Goal: Transaction & Acquisition: Purchase product/service

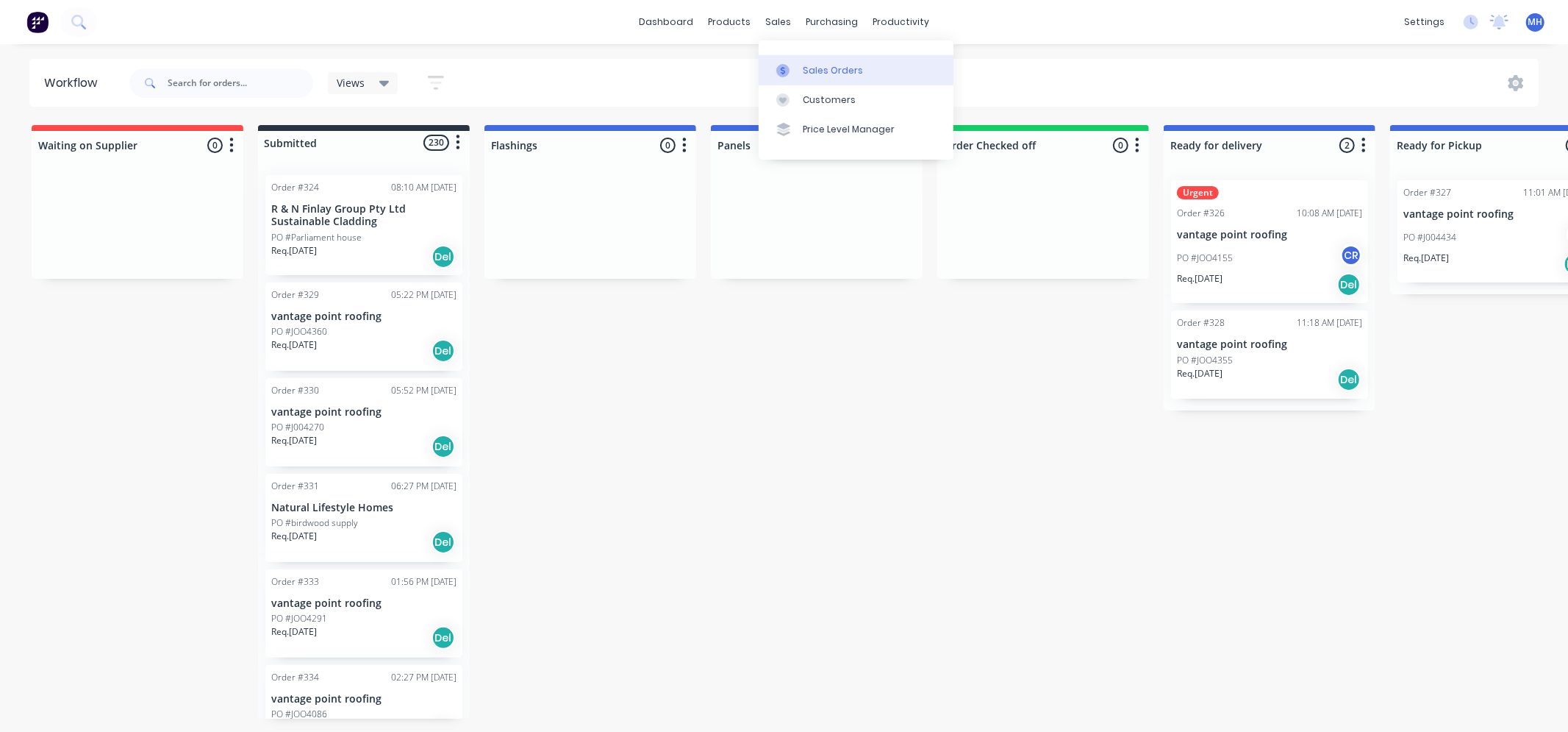
click at [838, 65] on div "Sales Orders" at bounding box center [833, 71] width 60 height 14
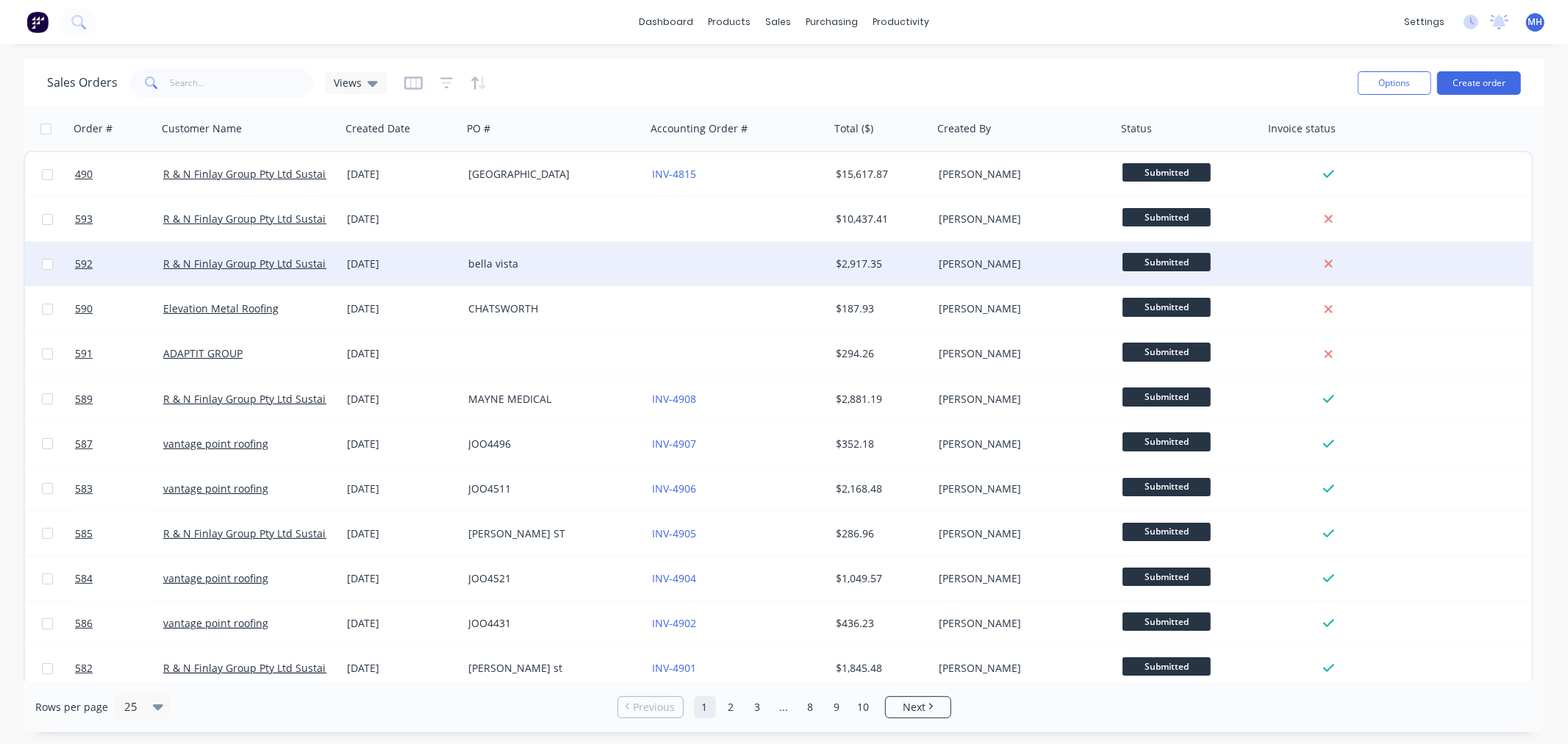
click at [550, 262] on div "bella vista" at bounding box center [550, 263] width 163 height 15
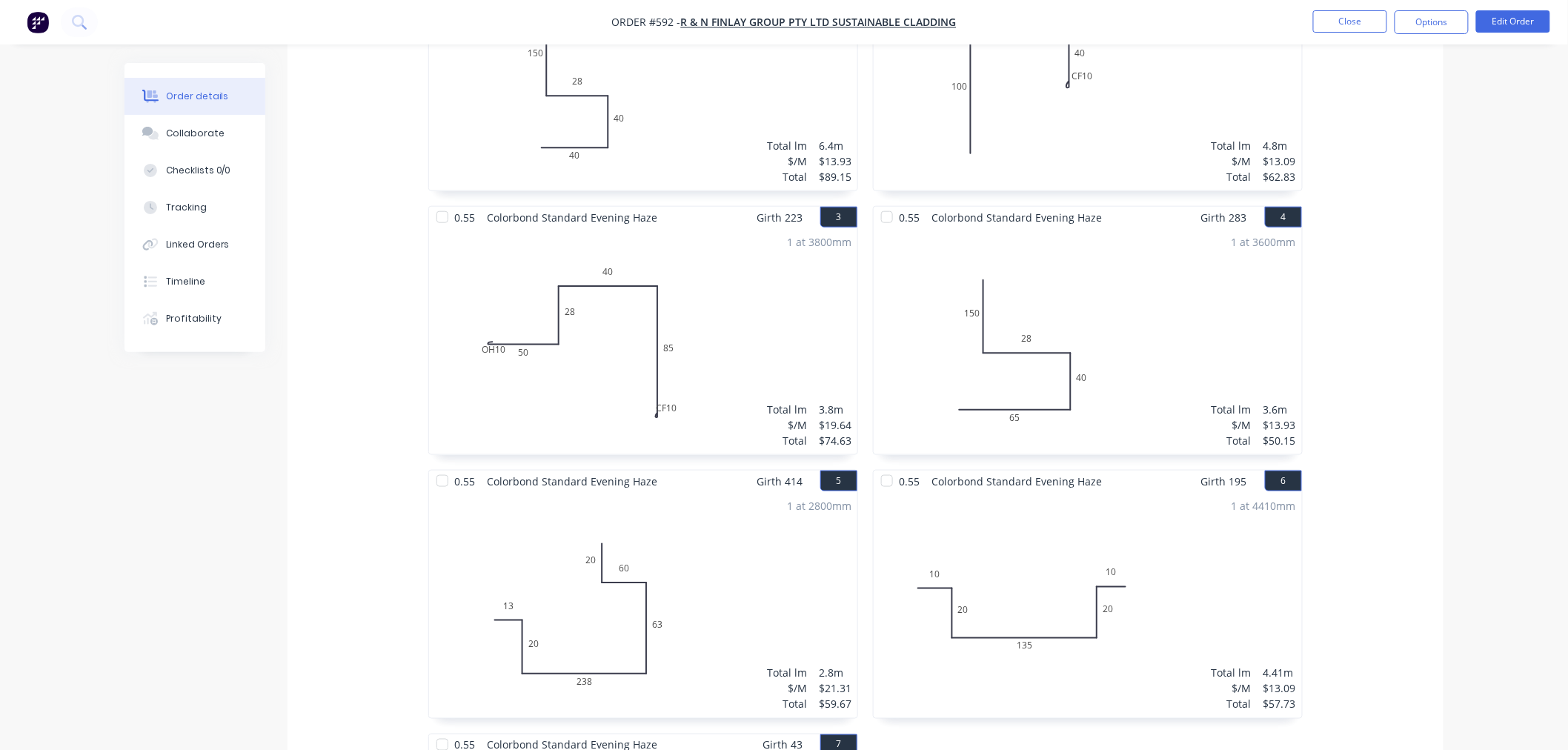
scroll to position [188, 0]
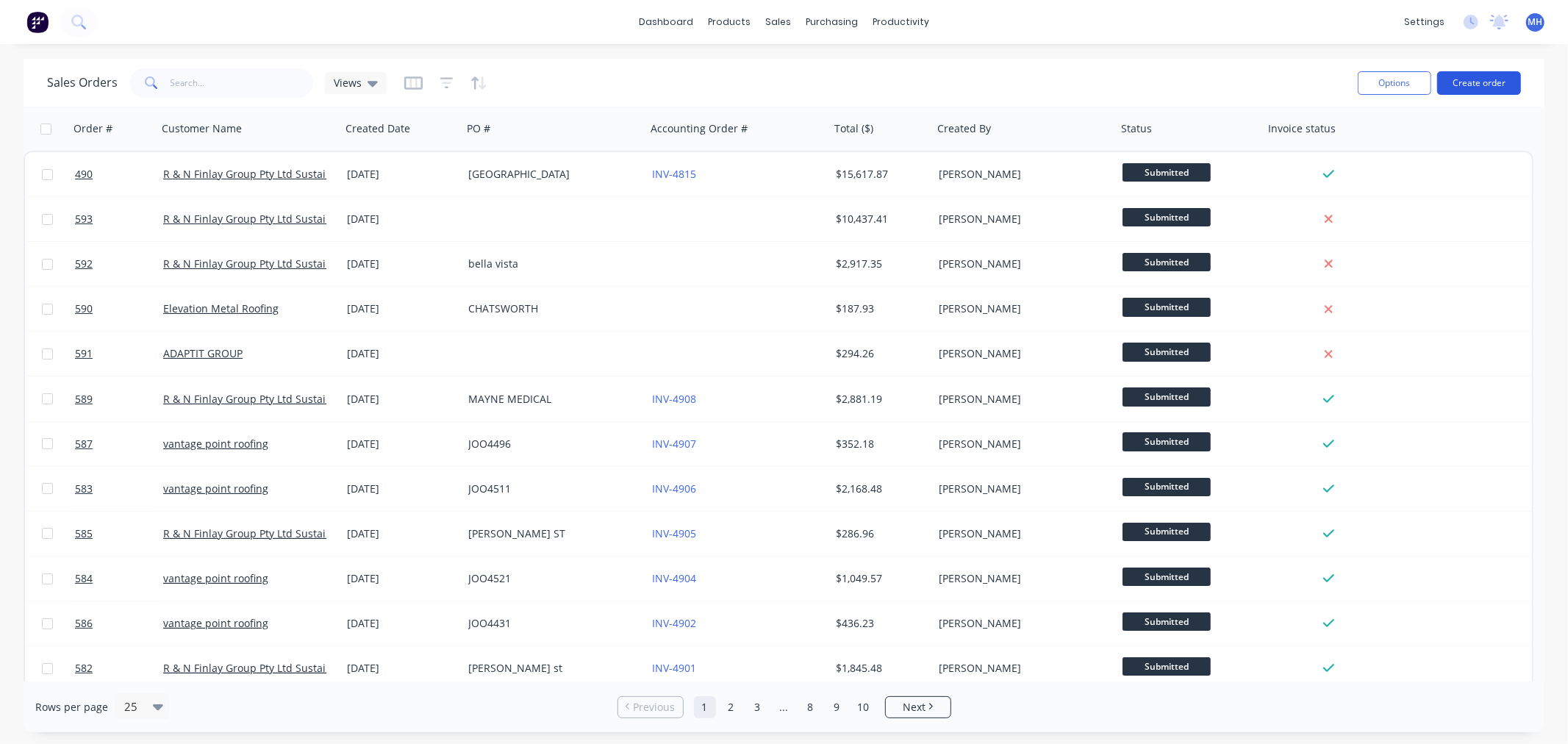
click at [1496, 78] on button "Create order" at bounding box center [1479, 82] width 83 height 23
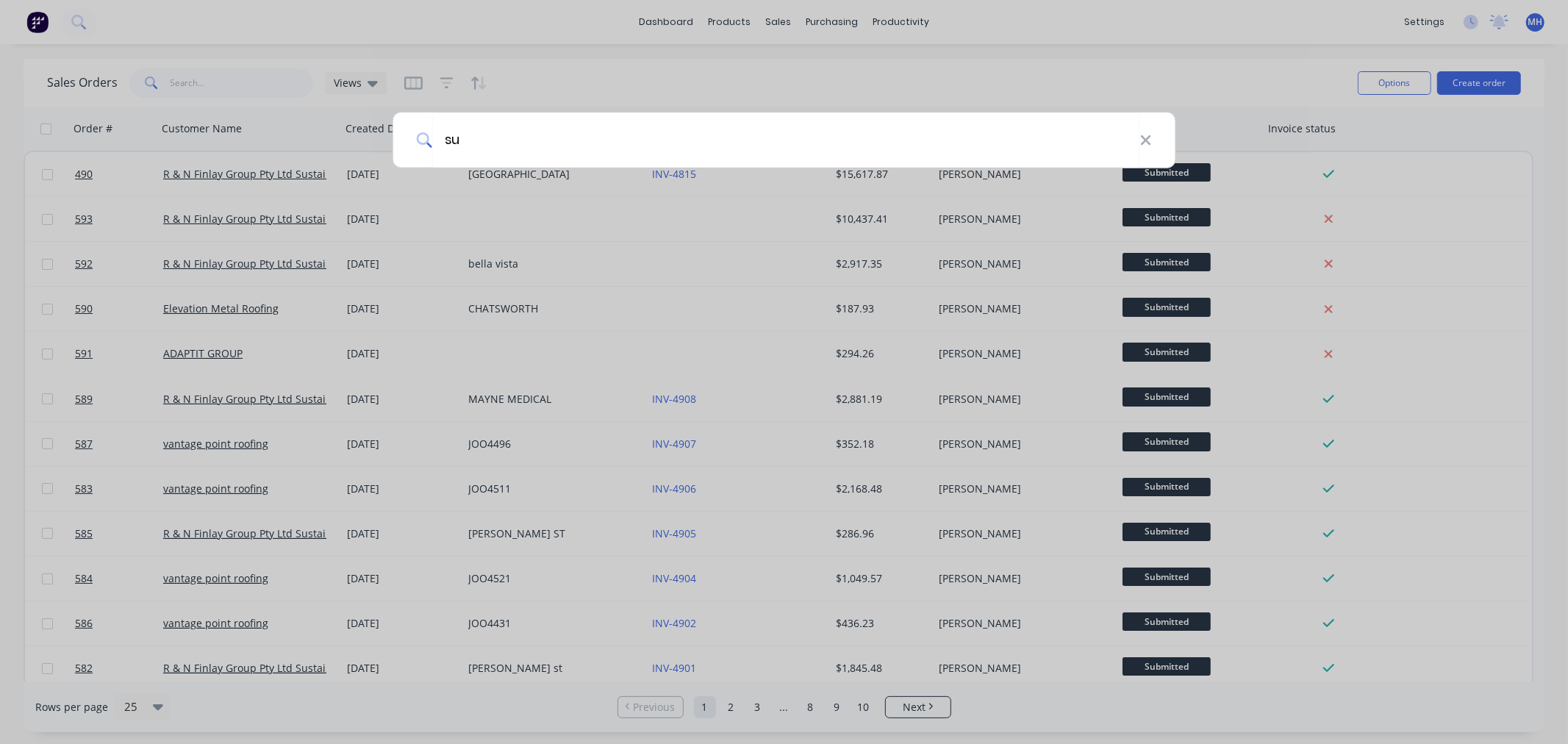
type input "sus"
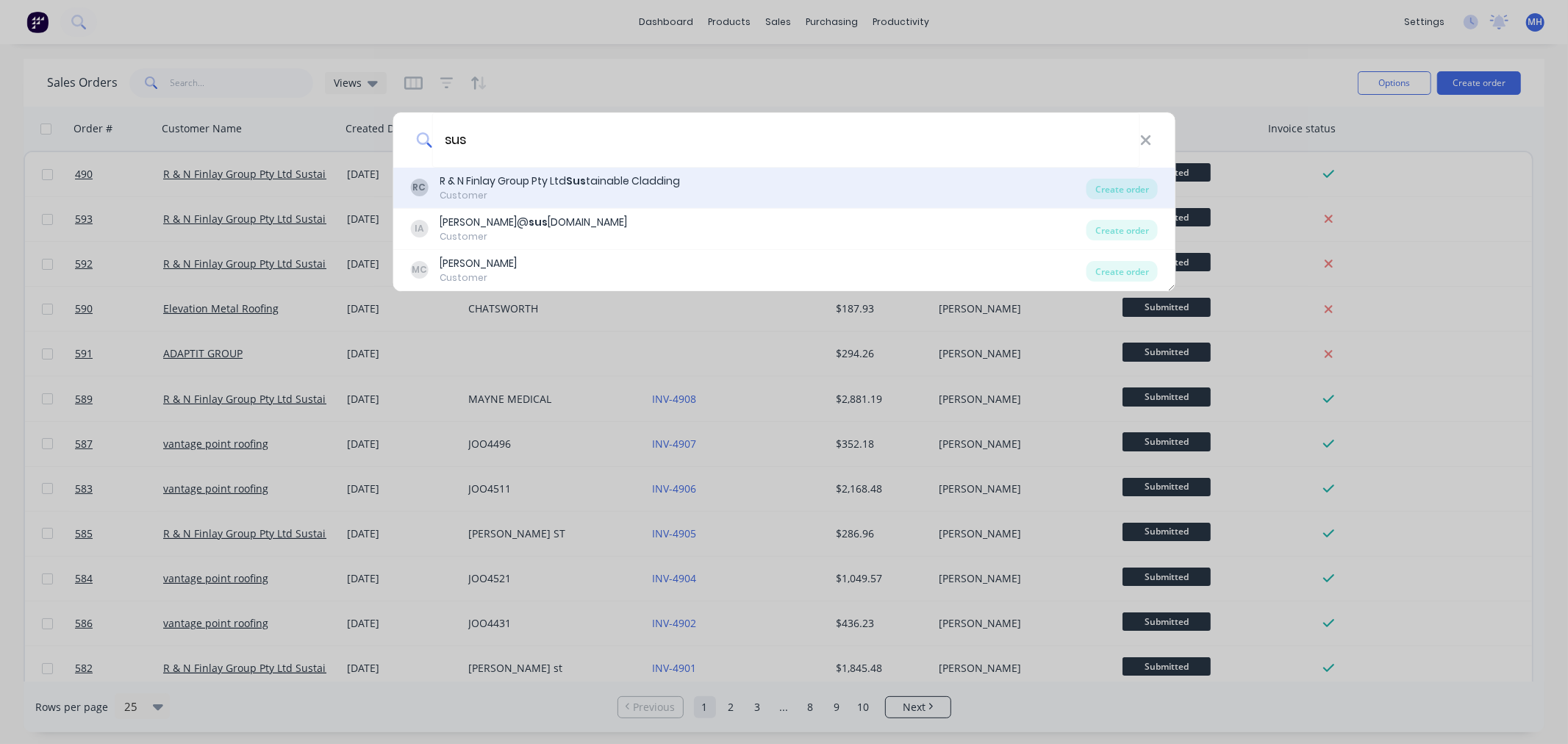
click at [591, 191] on div "Customer" at bounding box center [560, 196] width 241 height 14
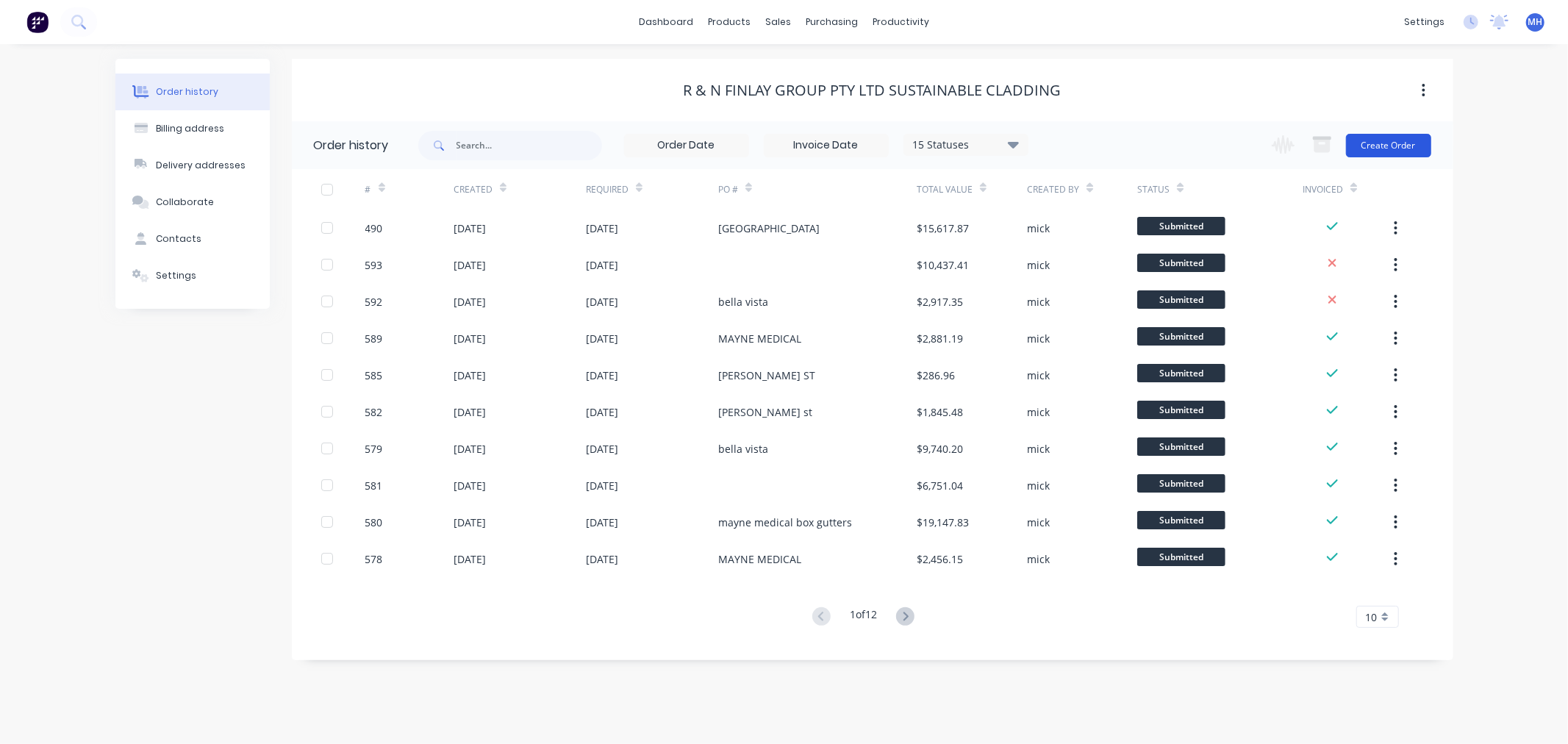
click at [1378, 151] on button "Create Order" at bounding box center [1388, 146] width 85 height 23
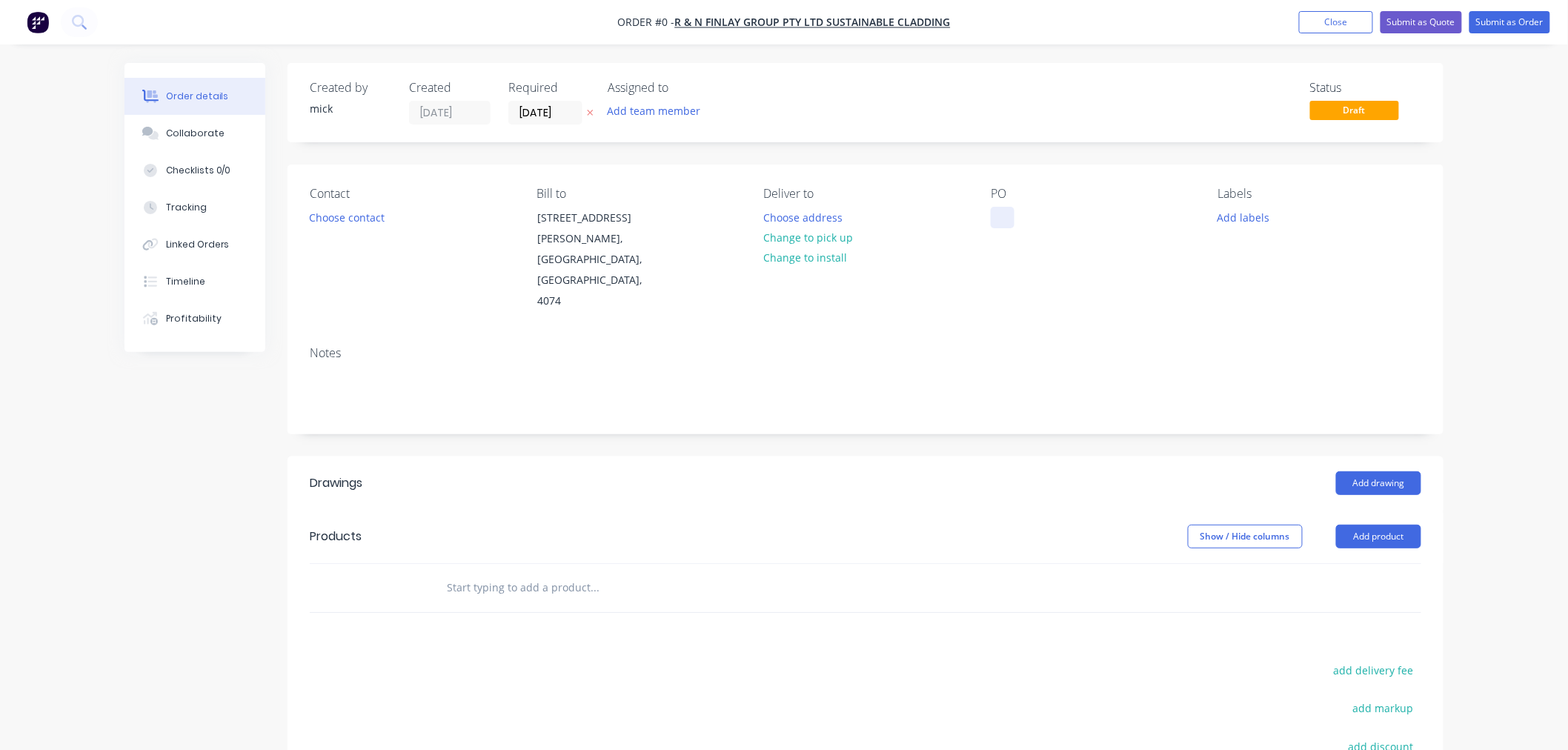
click at [1003, 208] on div at bounding box center [1003, 217] width 23 height 22
click at [576, 551] on div "Order details Collaborate Checklists 0/0 Tracking Linked Orders Timeline Profit…" at bounding box center [784, 526] width 1349 height 928
click at [1394, 524] on button "Add product" at bounding box center [1378, 536] width 85 height 23
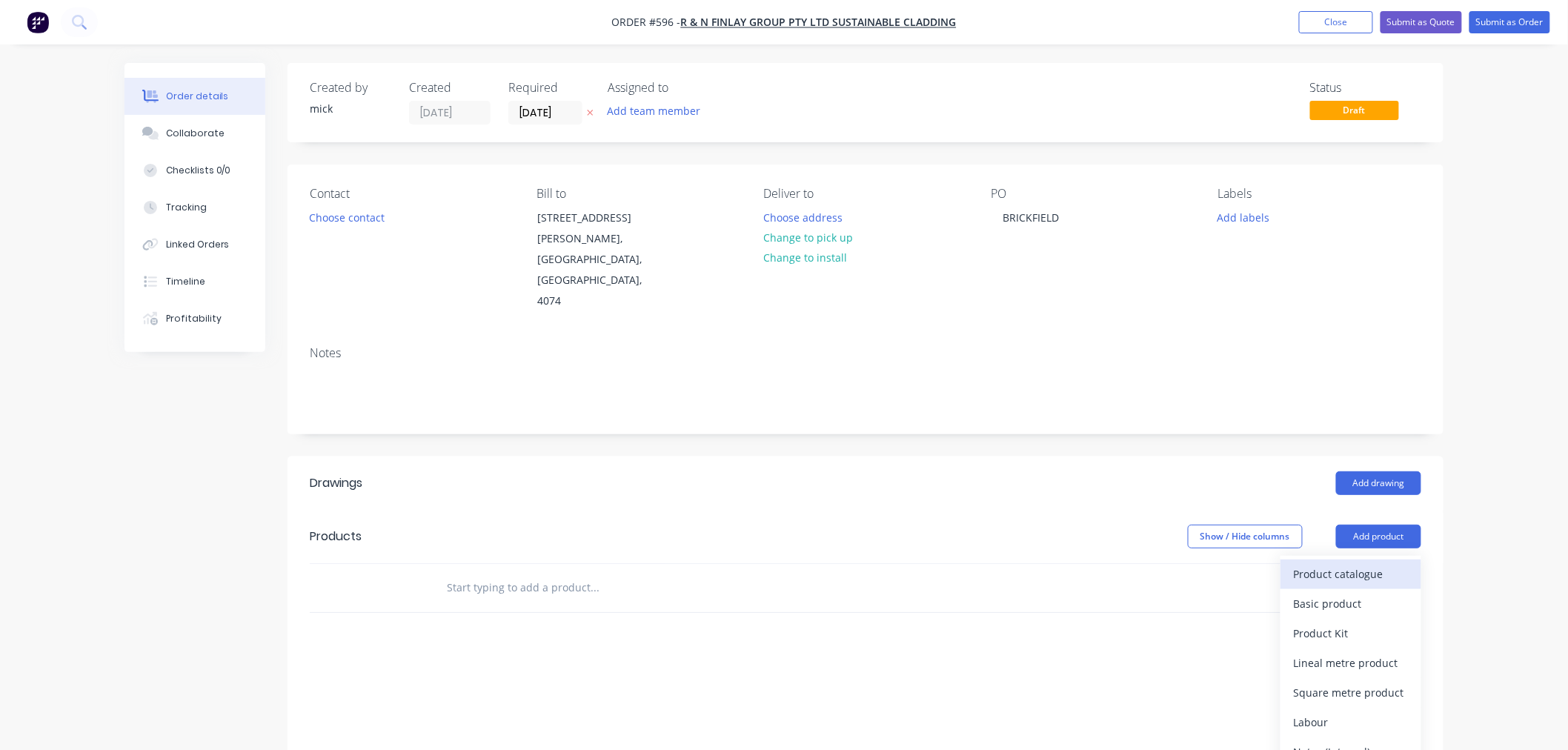
click at [1308, 563] on div "Product catalogue" at bounding box center [1351, 574] width 114 height 22
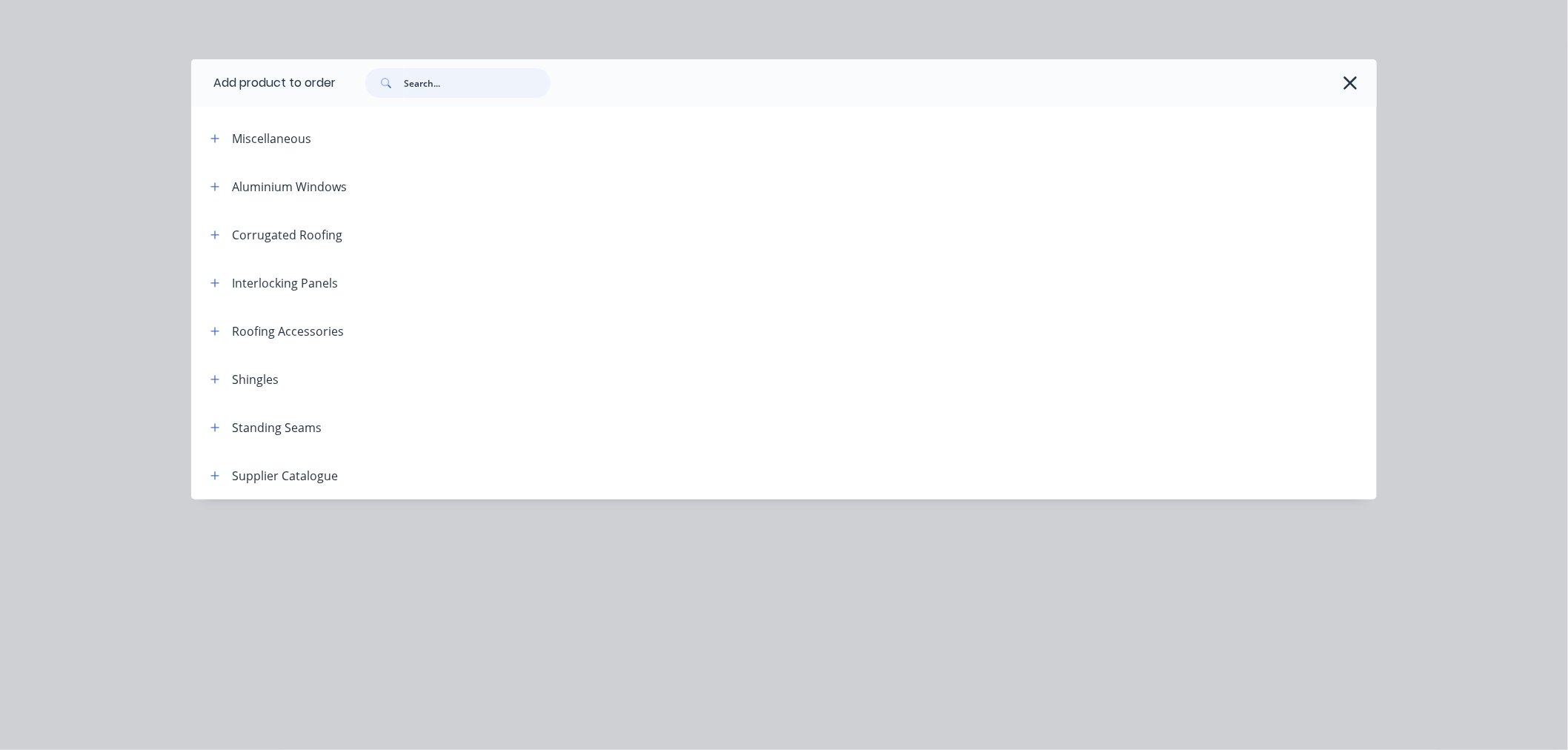
click at [433, 81] on input "text" at bounding box center [477, 83] width 147 height 29
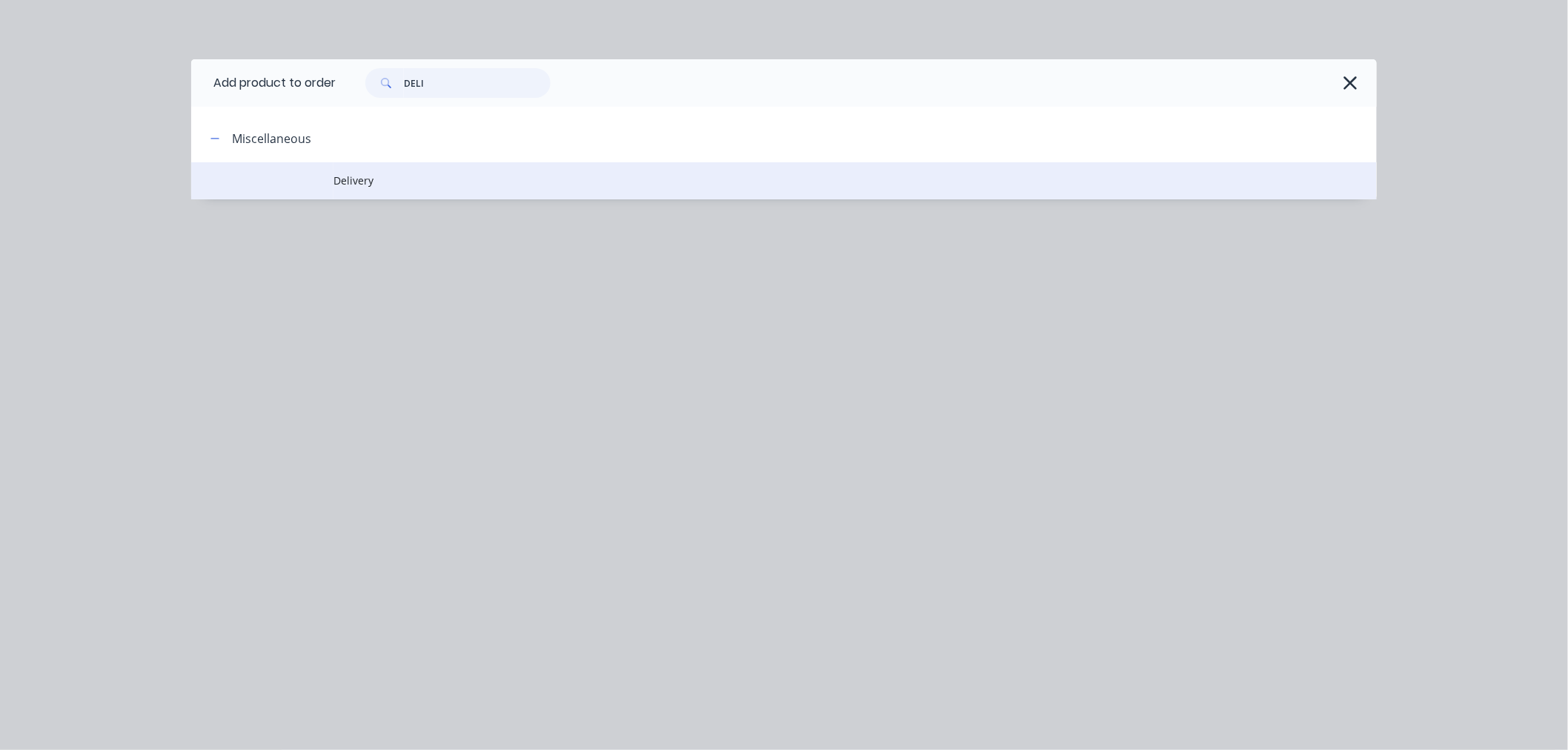
type input "DELI"
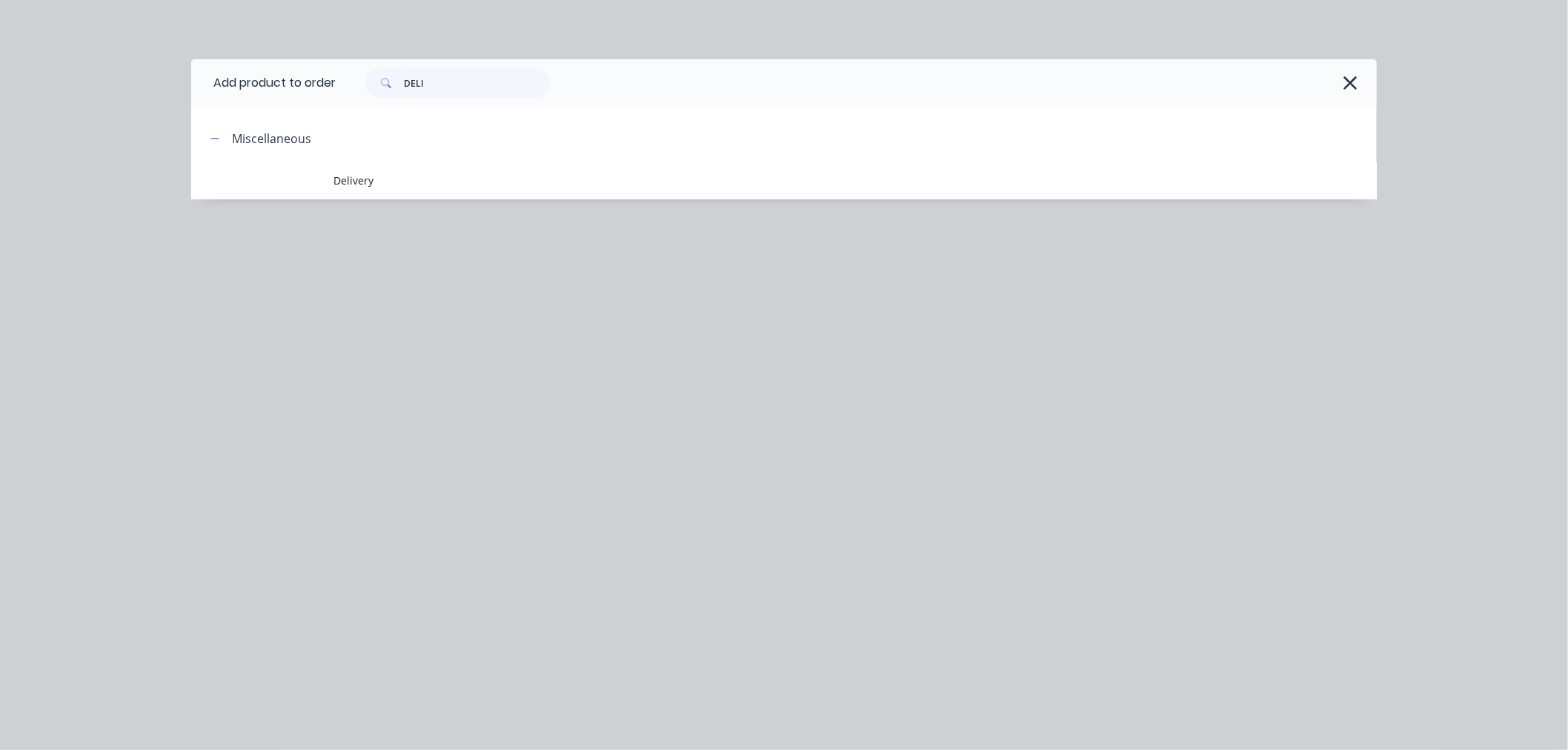
click at [353, 175] on span "Delivery" at bounding box center [750, 181] width 834 height 16
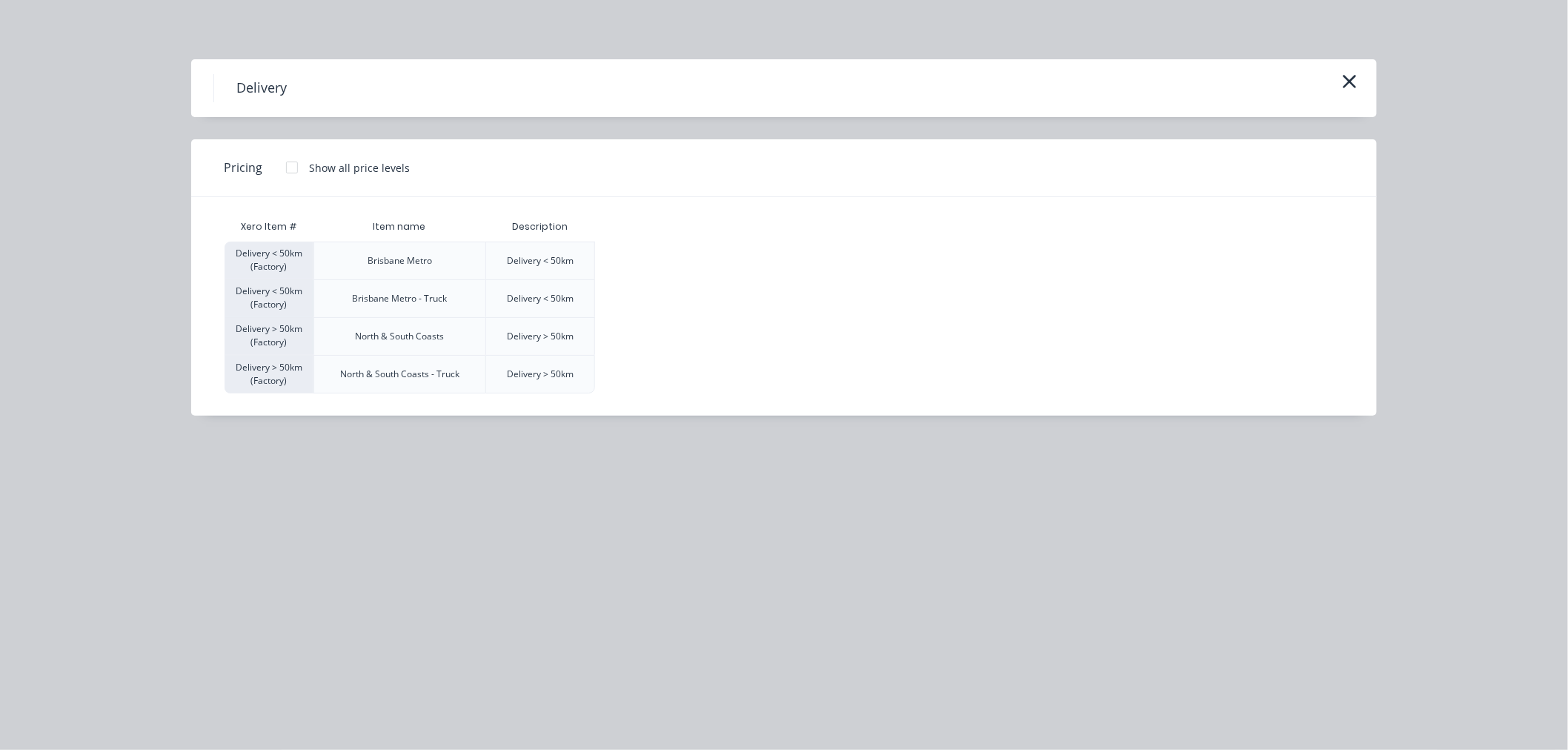
click at [292, 159] on div at bounding box center [291, 167] width 29 height 29
click at [606, 257] on div "$120.00" at bounding box center [633, 261] width 74 height 37
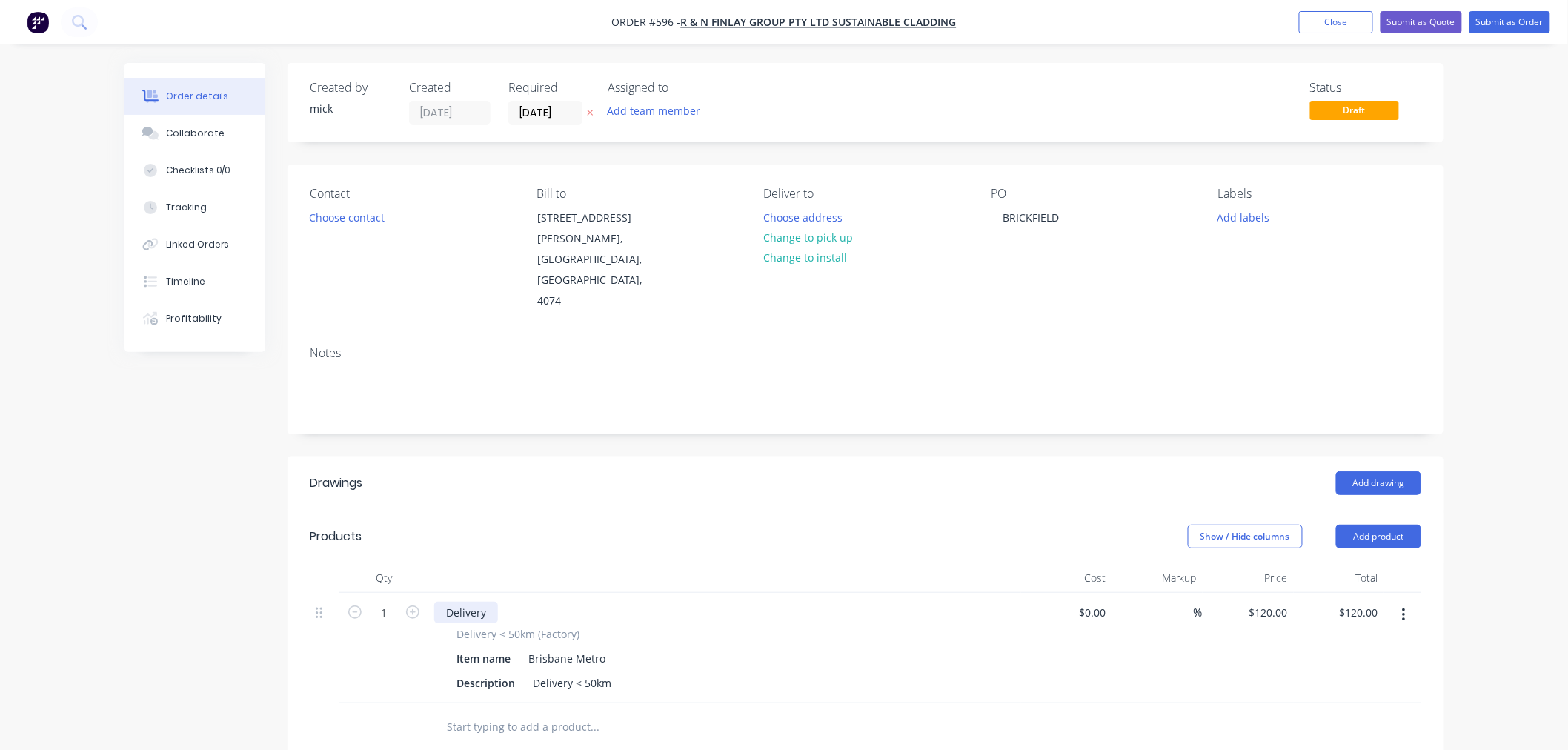
click at [486, 601] on div "Delivery" at bounding box center [466, 612] width 64 height 22
click at [501, 626] on span "Delivery < 50km (Factory)" at bounding box center [518, 634] width 123 height 16
click at [506, 601] on div "Delivery -" at bounding box center [725, 612] width 581 height 22
click at [498, 601] on div "Delivery -" at bounding box center [470, 612] width 70 height 22
click at [411, 605] on icon "button" at bounding box center [413, 612] width 14 height 14
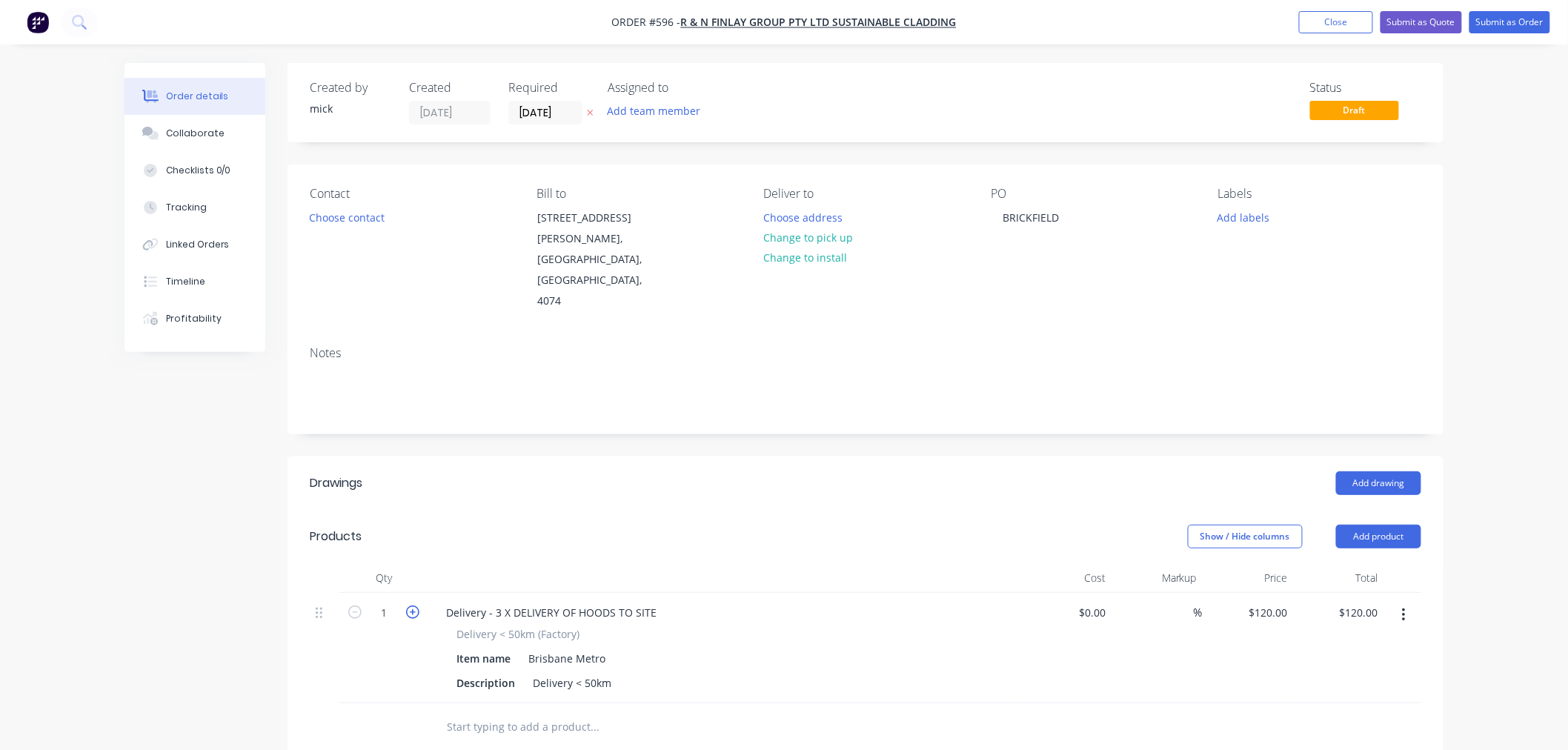
type input "2"
type input "$240.00"
click at [411, 605] on icon "button" at bounding box center [413, 612] width 14 height 14
type input "3"
type input "$360.00"
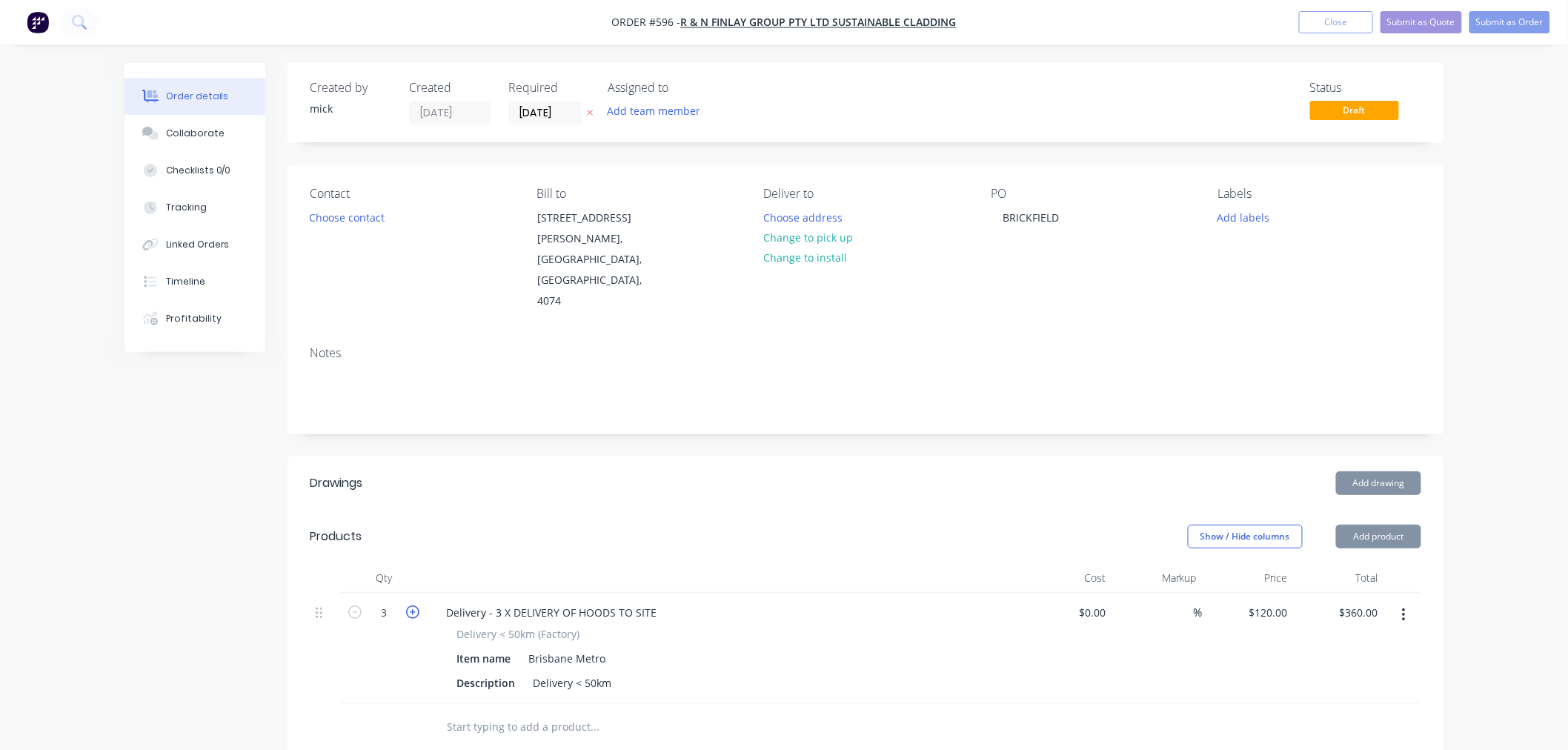
click at [412, 605] on icon "button" at bounding box center [413, 612] width 14 height 14
type input "4"
type input "$480.00"
click at [345, 603] on button "button" at bounding box center [355, 611] width 20 height 16
type input "3"
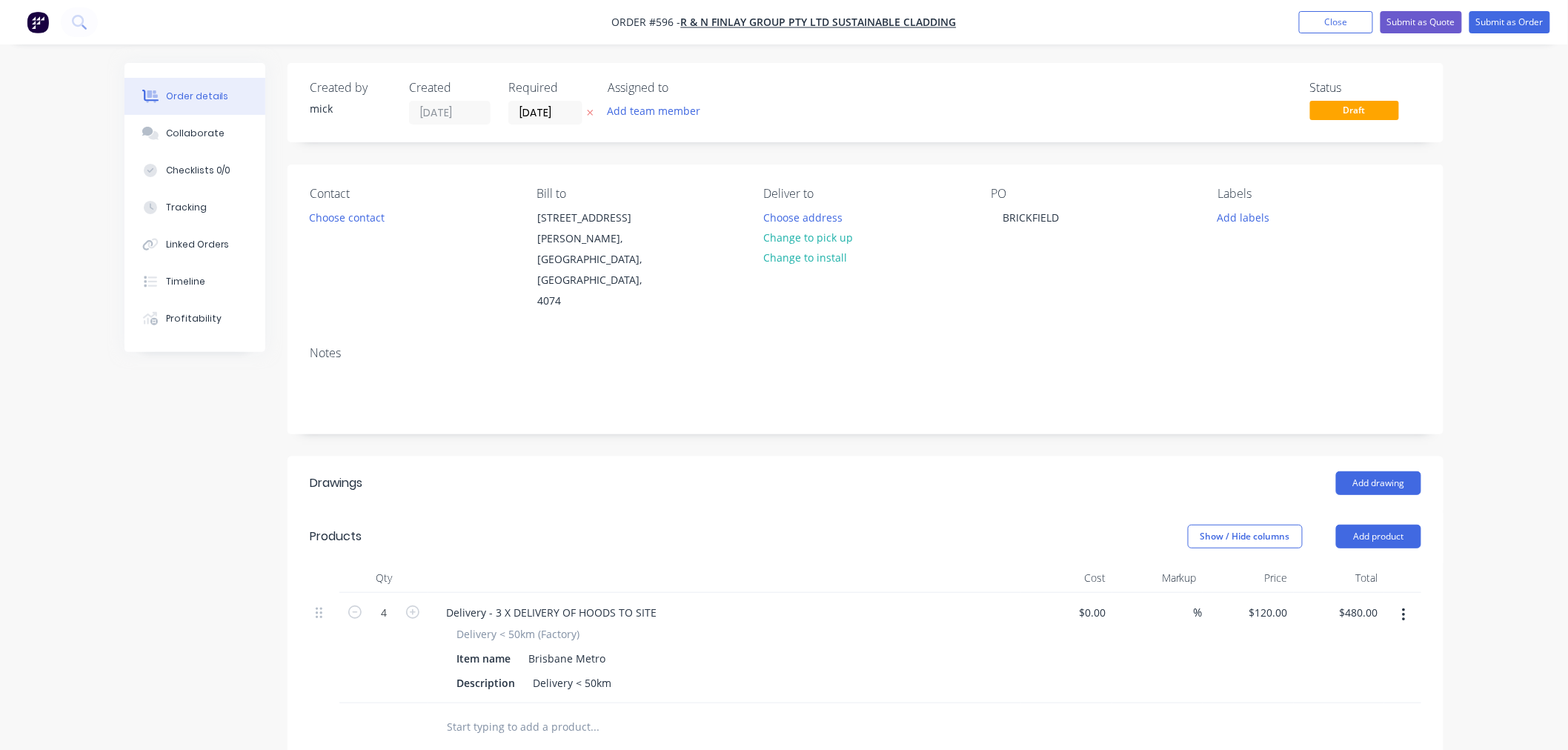
type input "$360.00"
click at [625, 471] on div "Add drawing" at bounding box center [983, 483] width 875 height 23
click at [1510, 26] on button "Submit as Order" at bounding box center [1509, 22] width 81 height 22
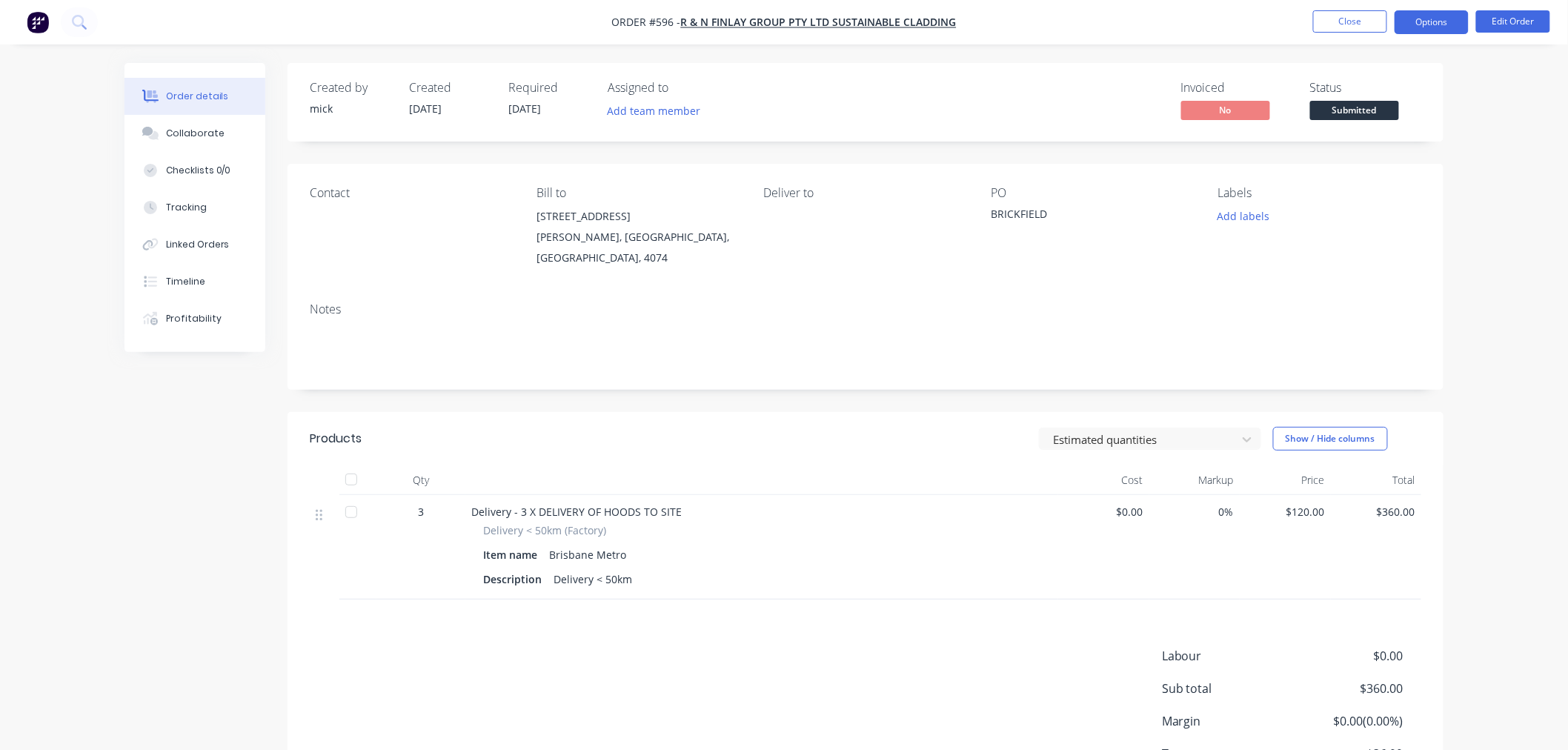
click at [1429, 12] on button "Options" at bounding box center [1432, 22] width 74 height 23
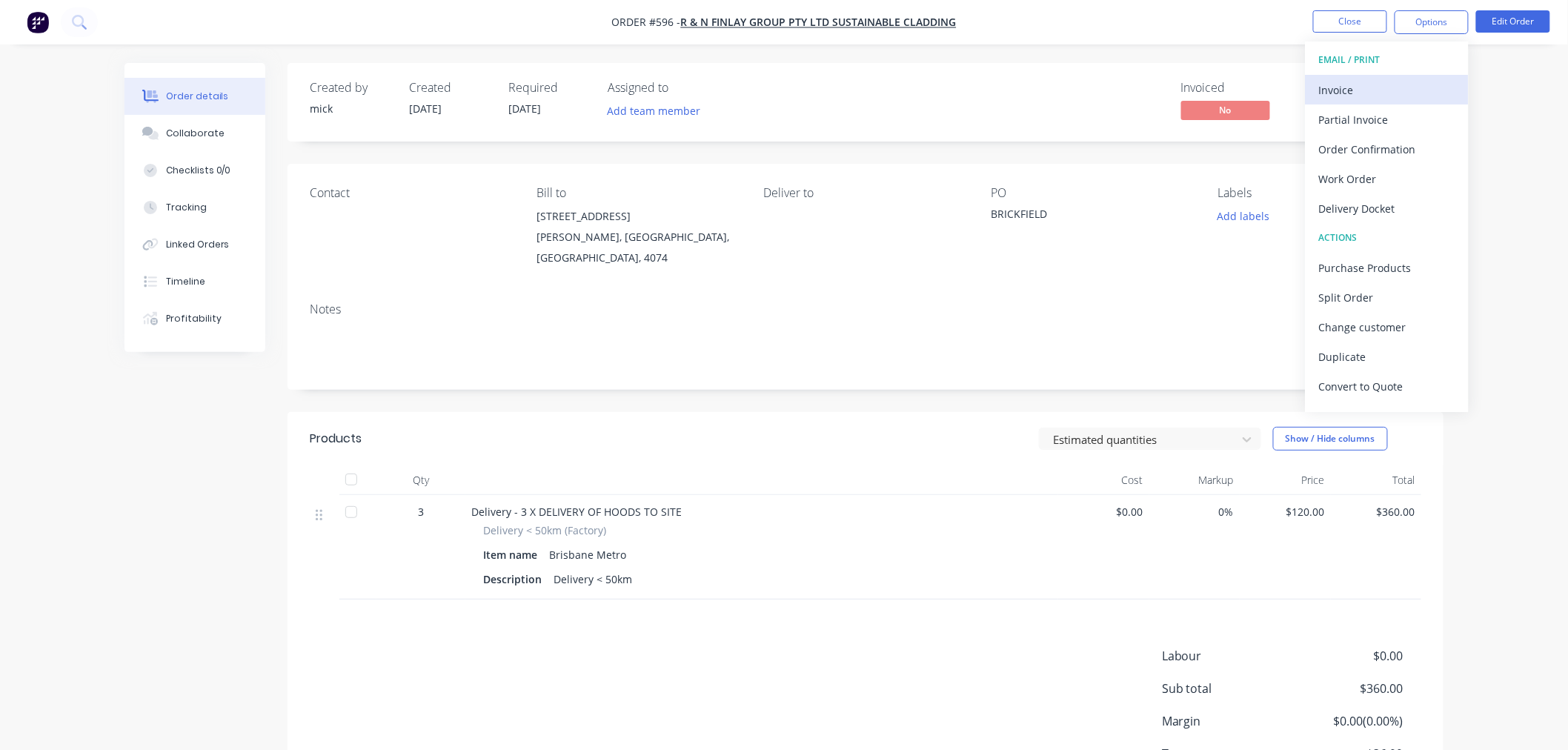
click at [1334, 85] on div "Invoice" at bounding box center [1387, 90] width 136 height 22
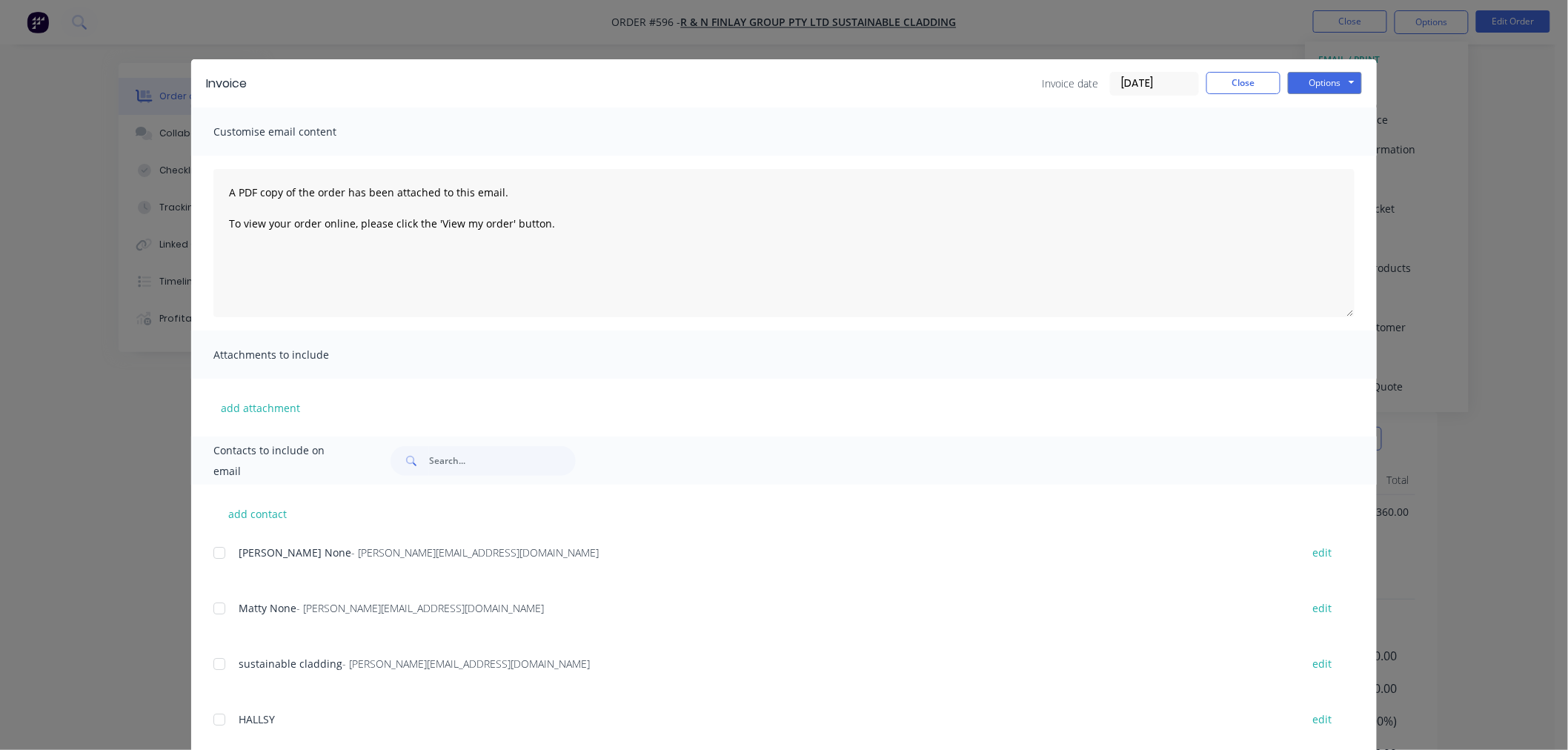
click at [215, 550] on div at bounding box center [219, 552] width 29 height 29
click at [218, 607] on div at bounding box center [219, 608] width 29 height 29
click at [1323, 82] on button "Options" at bounding box center [1325, 82] width 74 height 22
click at [1304, 149] on button "Email" at bounding box center [1335, 157] width 95 height 24
click at [1249, 93] on div "Invoice date 01/10/25 Close Options Preview Print Email" at bounding box center [1201, 83] width 320 height 23
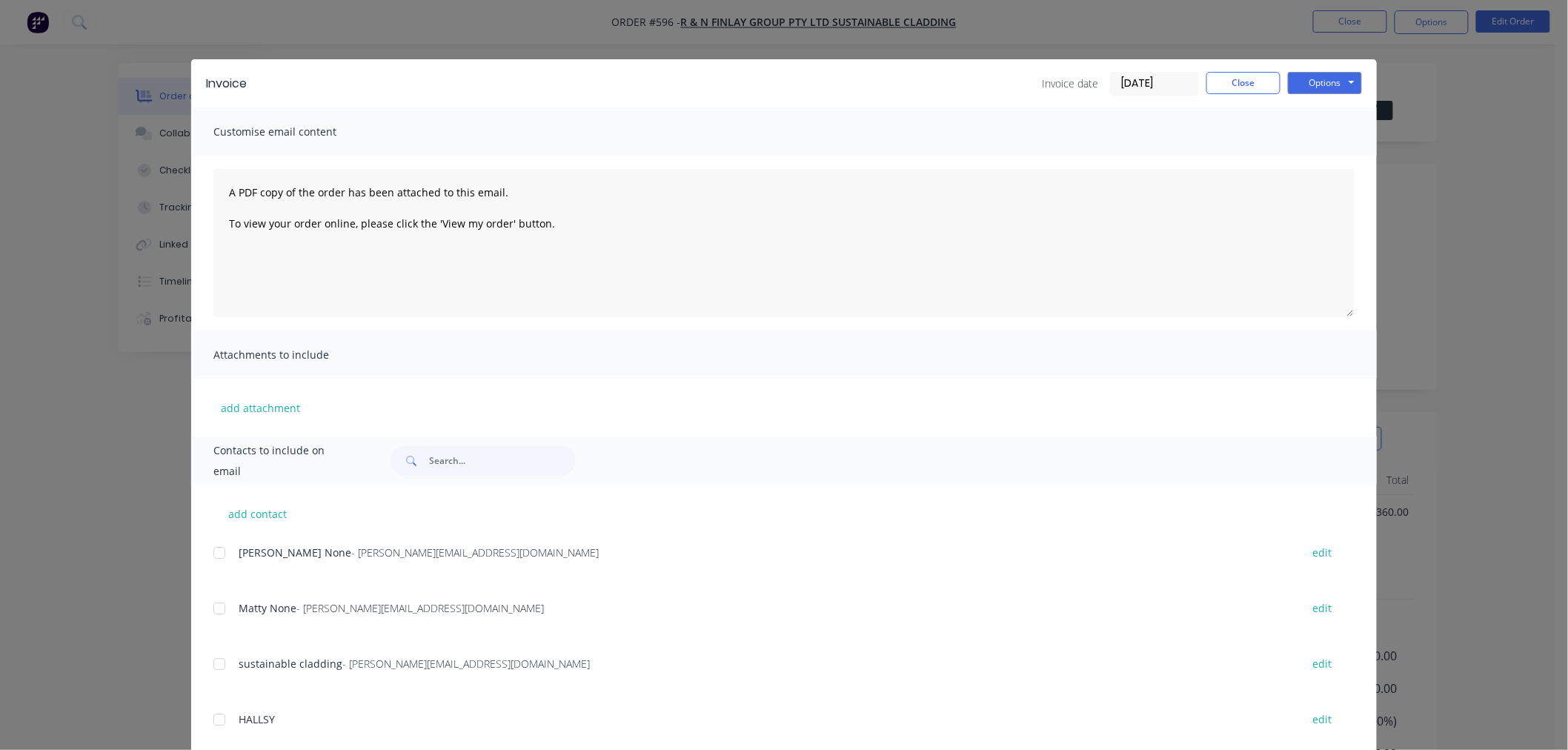
click at [1248, 69] on div "Invoice Invoice date 01/10/25 Close Options Preview Print Email" at bounding box center [784, 83] width 1186 height 48
click at [1243, 80] on button "Close" at bounding box center [1243, 82] width 74 height 22
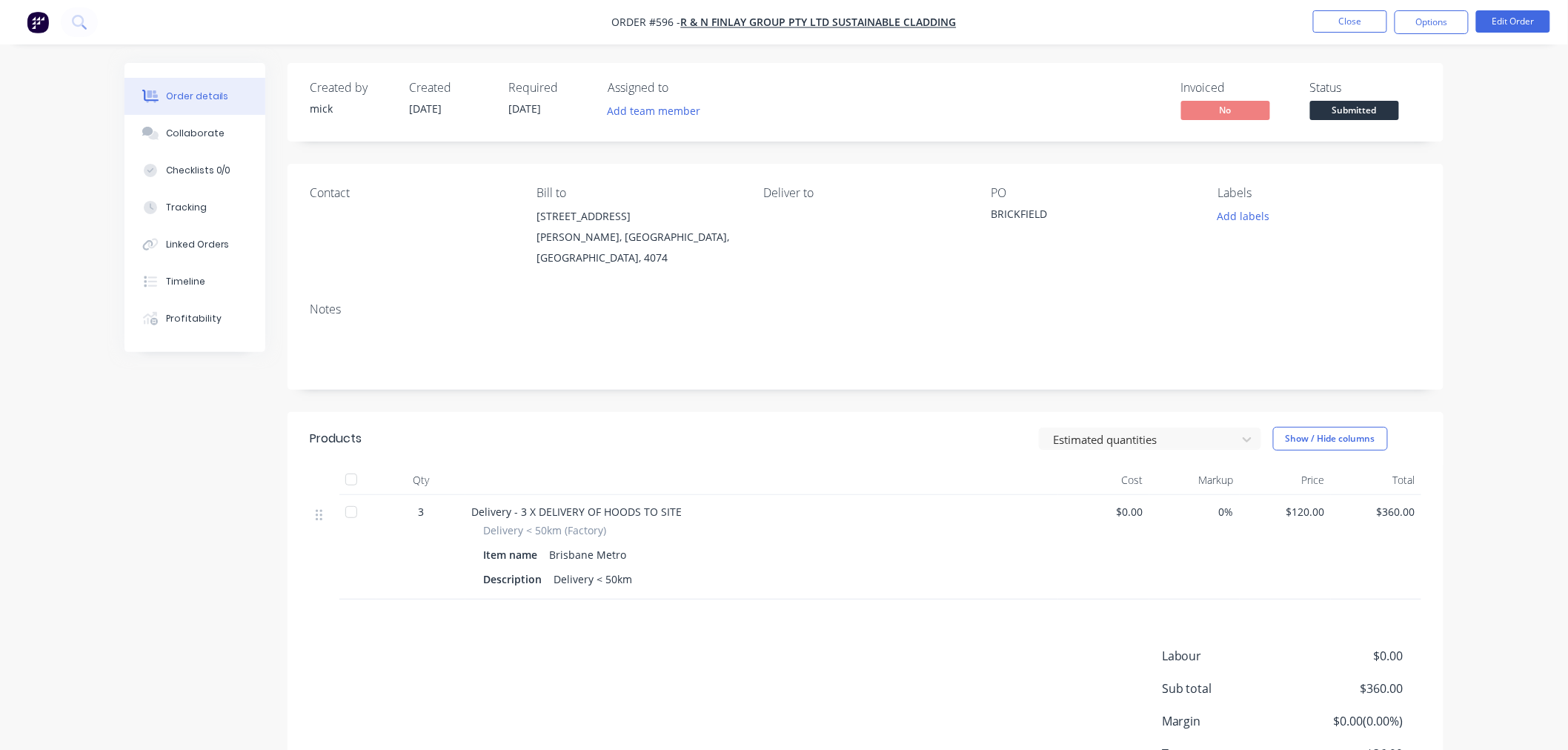
click at [28, 21] on img "button" at bounding box center [37, 22] width 22 height 22
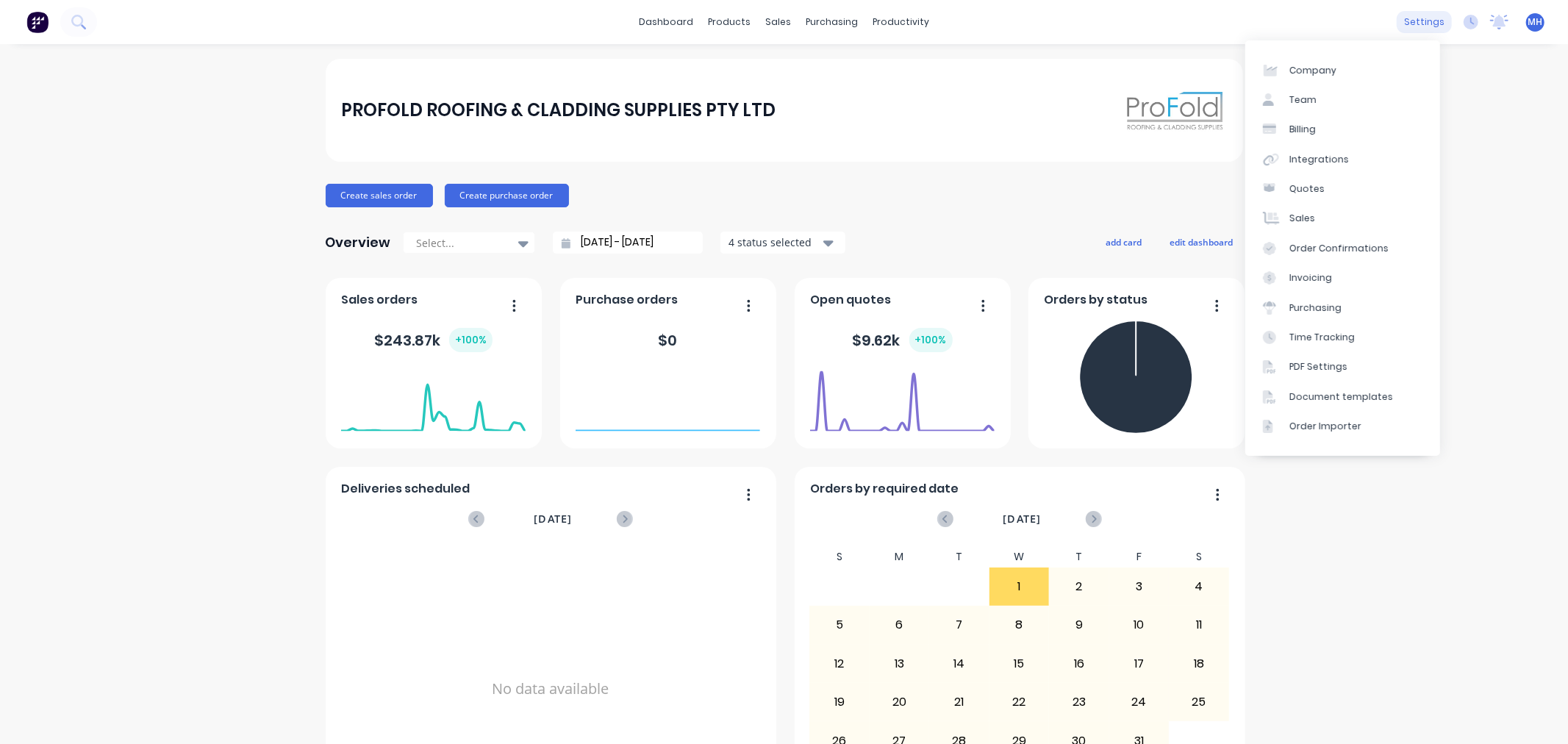
click at [1433, 19] on div "settings" at bounding box center [1424, 21] width 55 height 22
click at [1297, 162] on div "Integrations" at bounding box center [1319, 160] width 59 height 14
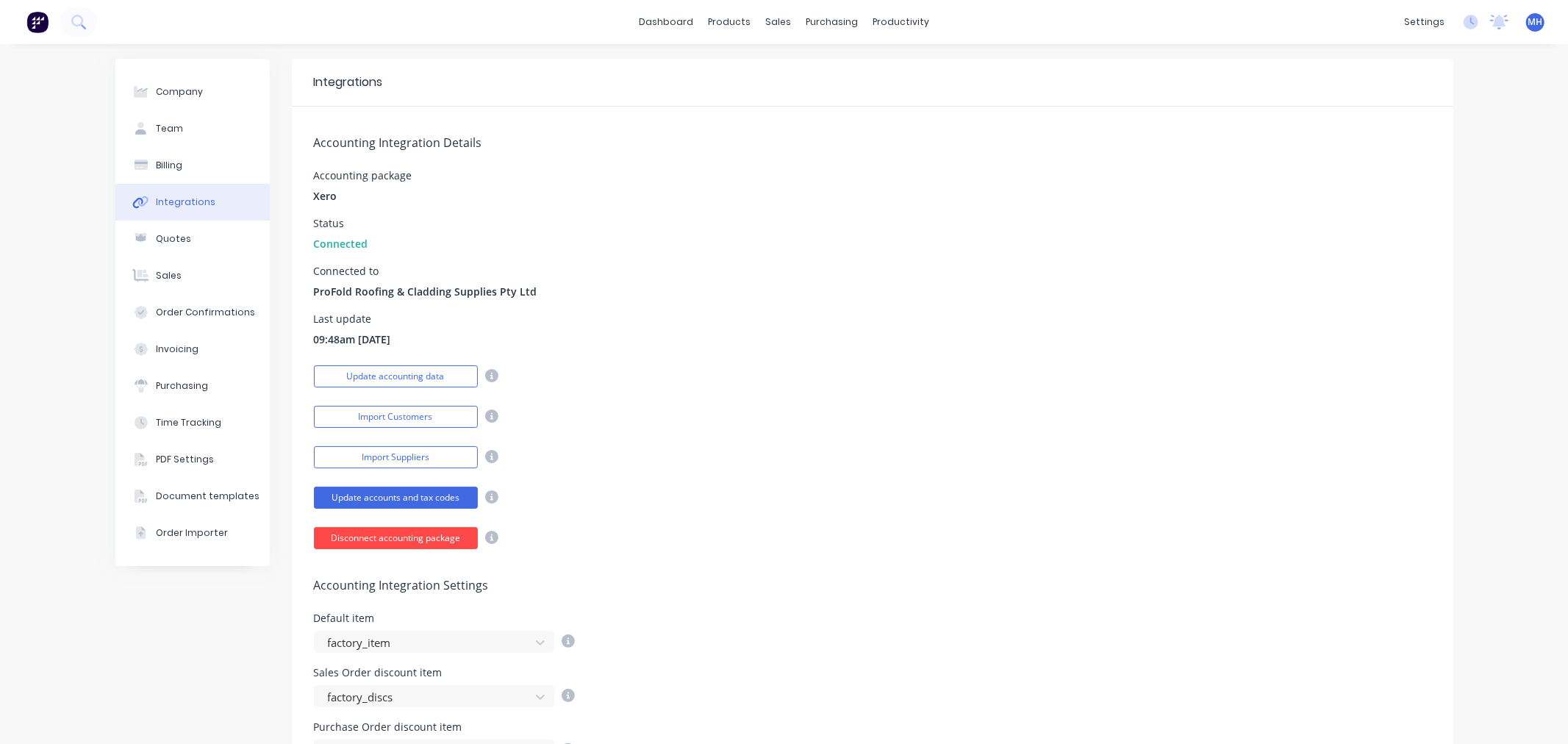
click at [405, 537] on button "Disconnect accounting package" at bounding box center [396, 537] width 164 height 22
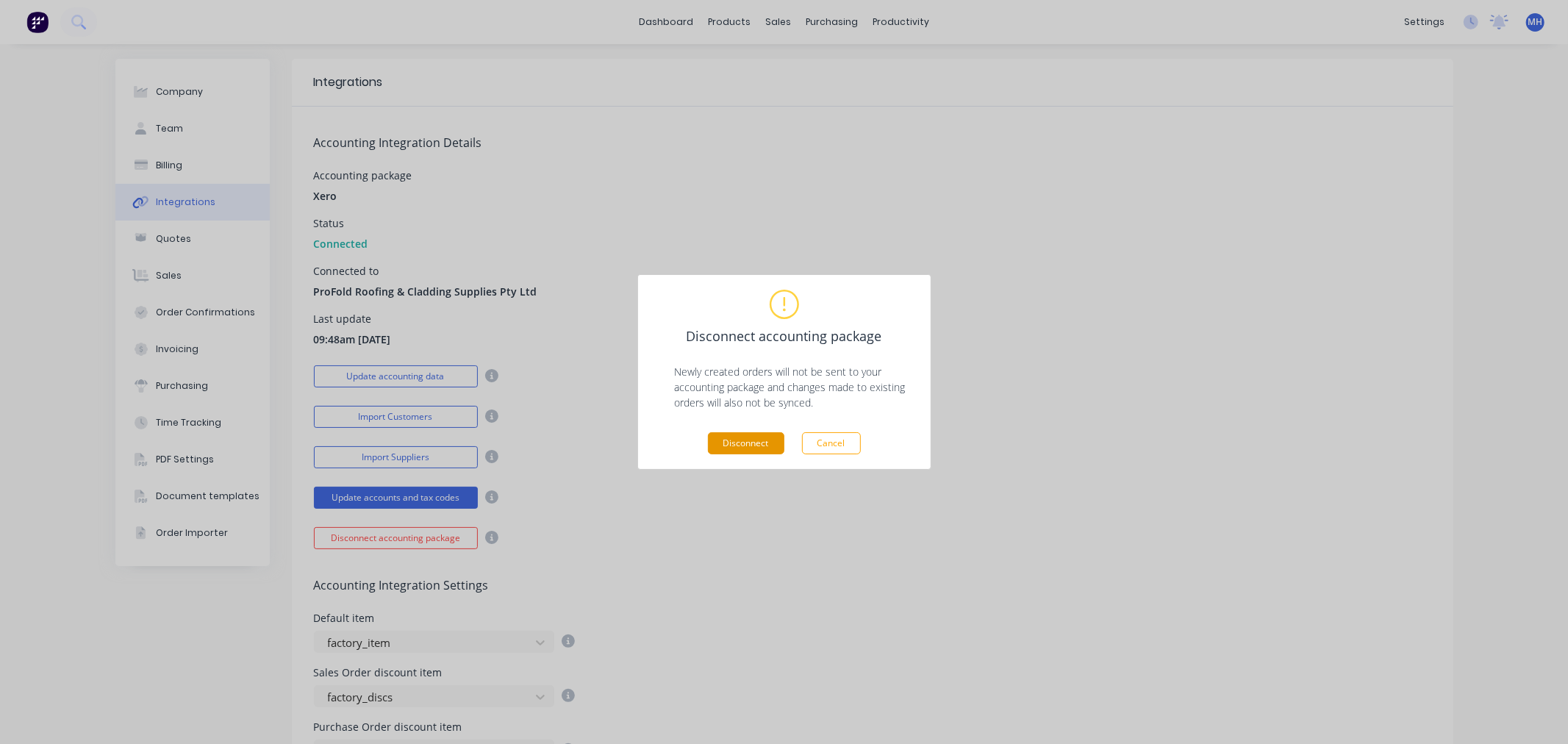
click at [747, 447] on button "Disconnect" at bounding box center [746, 443] width 77 height 22
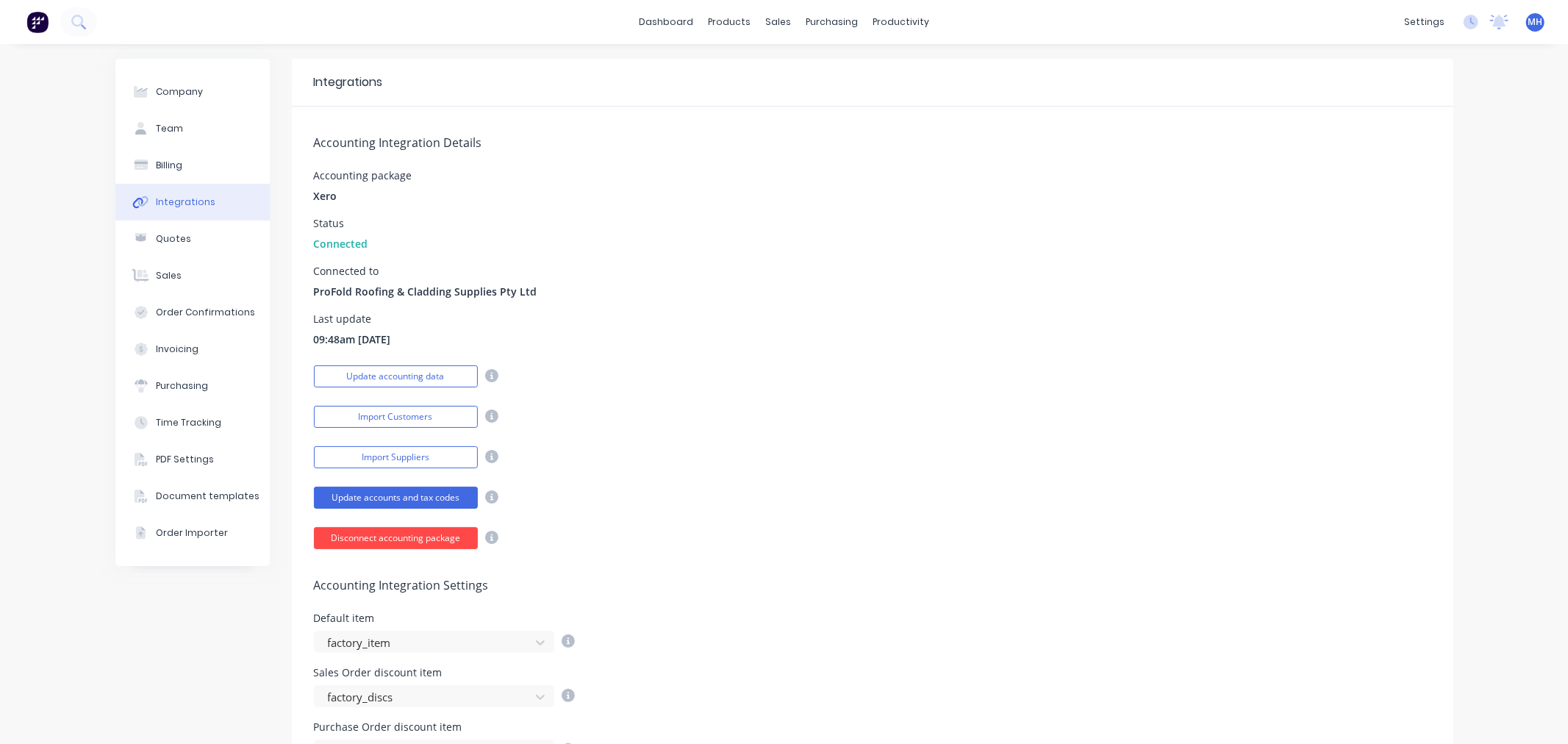
click at [400, 538] on button "Disconnect accounting package" at bounding box center [396, 537] width 164 height 22
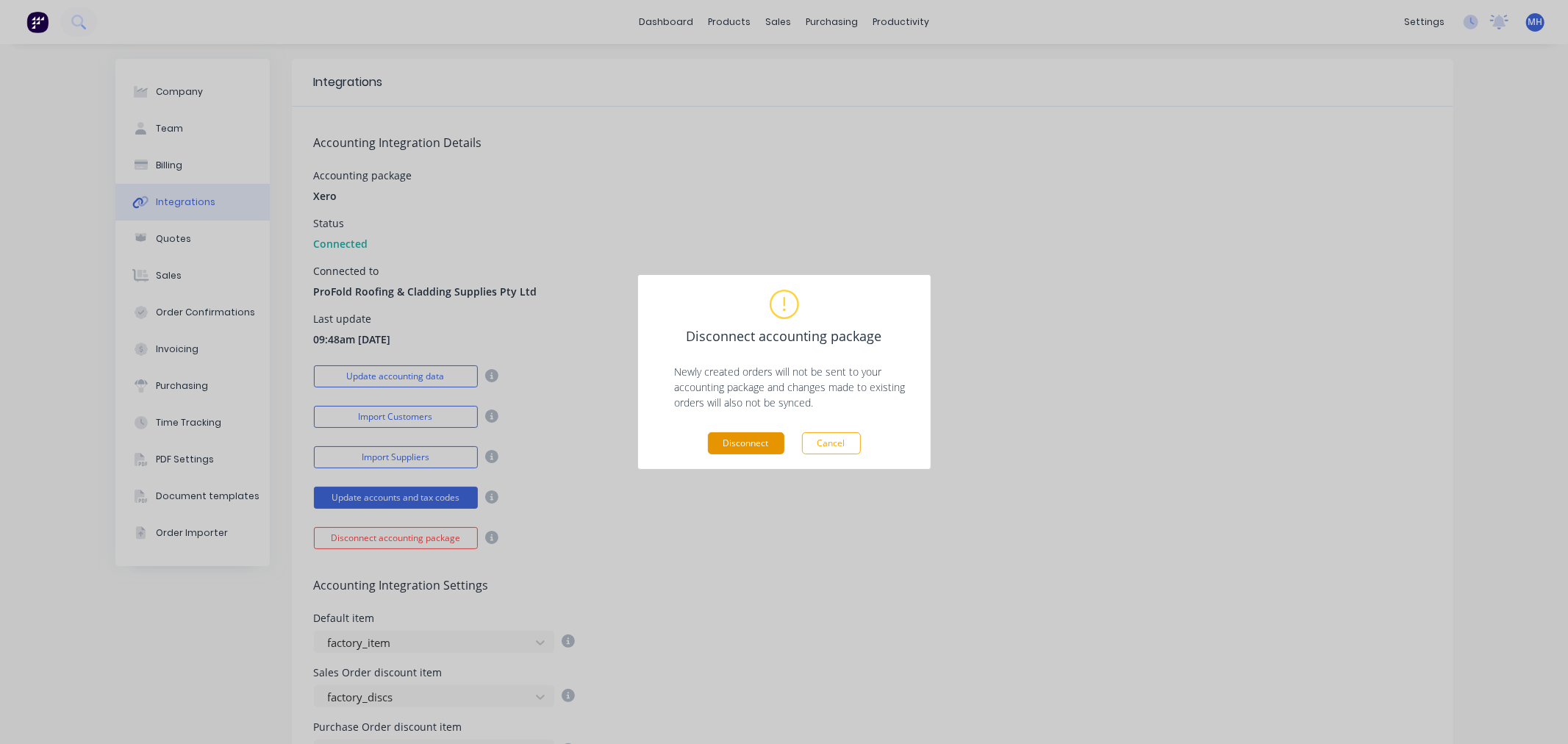
click at [748, 443] on button "Disconnect" at bounding box center [746, 443] width 77 height 22
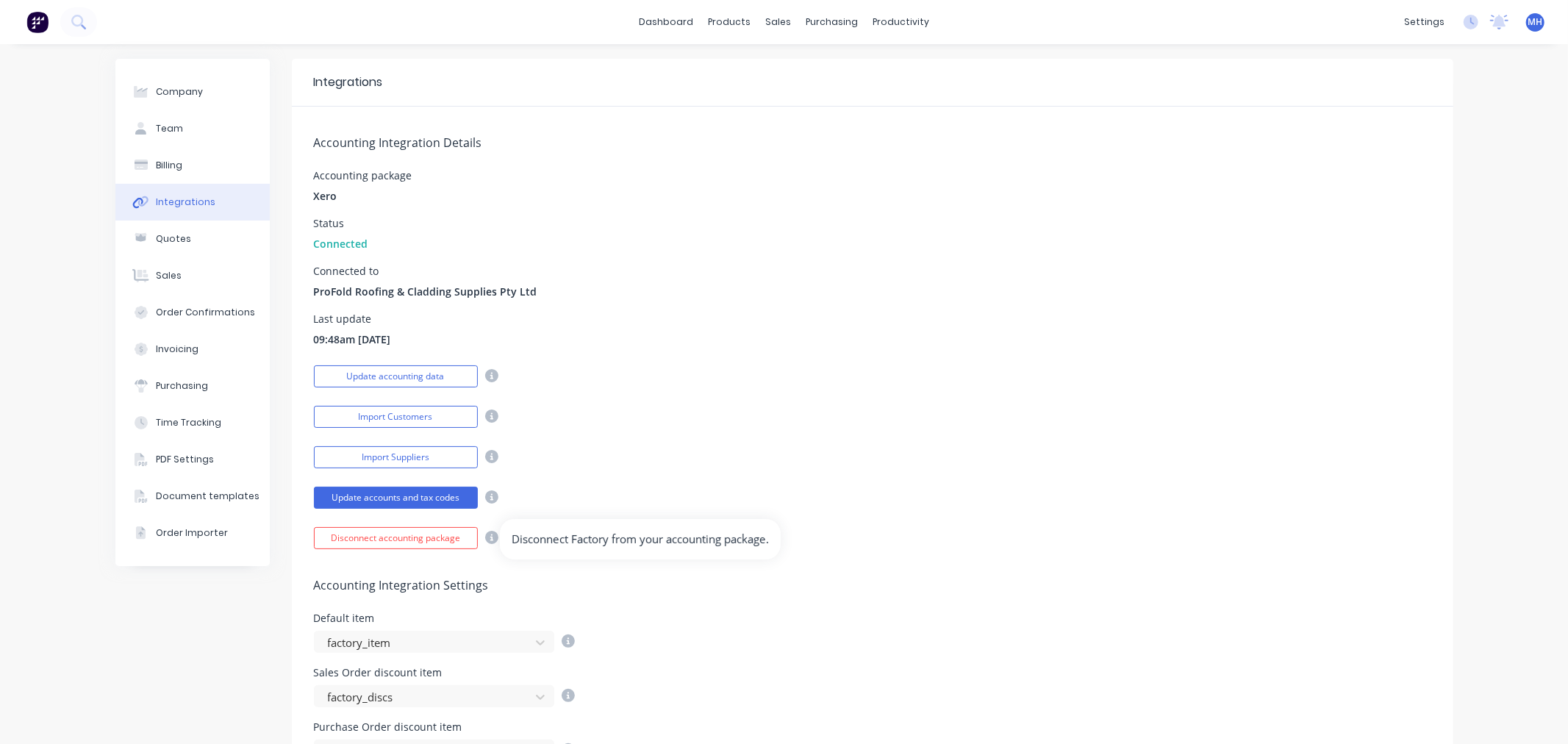
click at [487, 539] on icon at bounding box center [492, 537] width 14 height 14
click at [485, 540] on icon at bounding box center [492, 537] width 14 height 14
click at [803, 296] on div "Connected to ProFold Roofing & Cladding Supplies Pty Ltd" at bounding box center [873, 282] width 1118 height 33
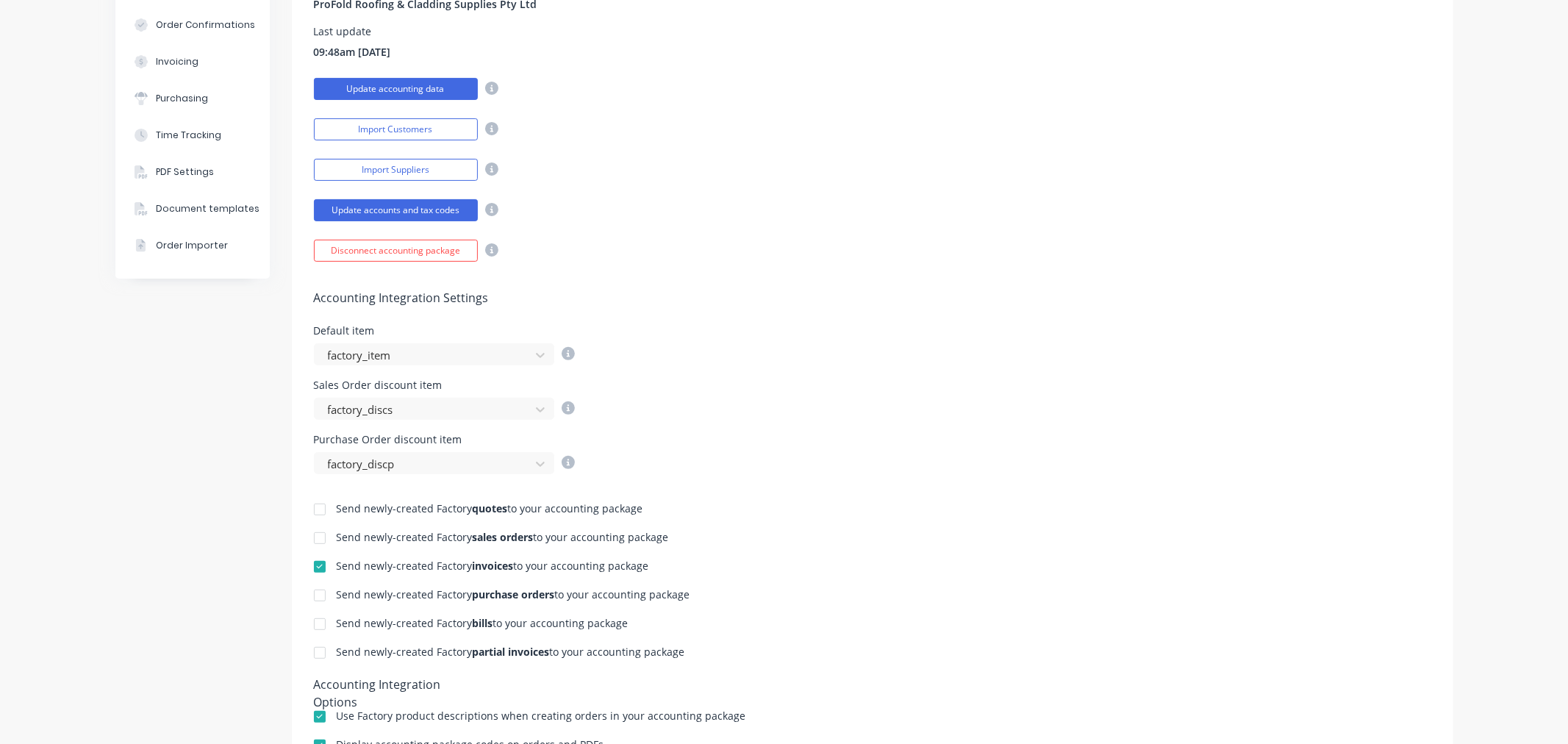
scroll to position [326, 0]
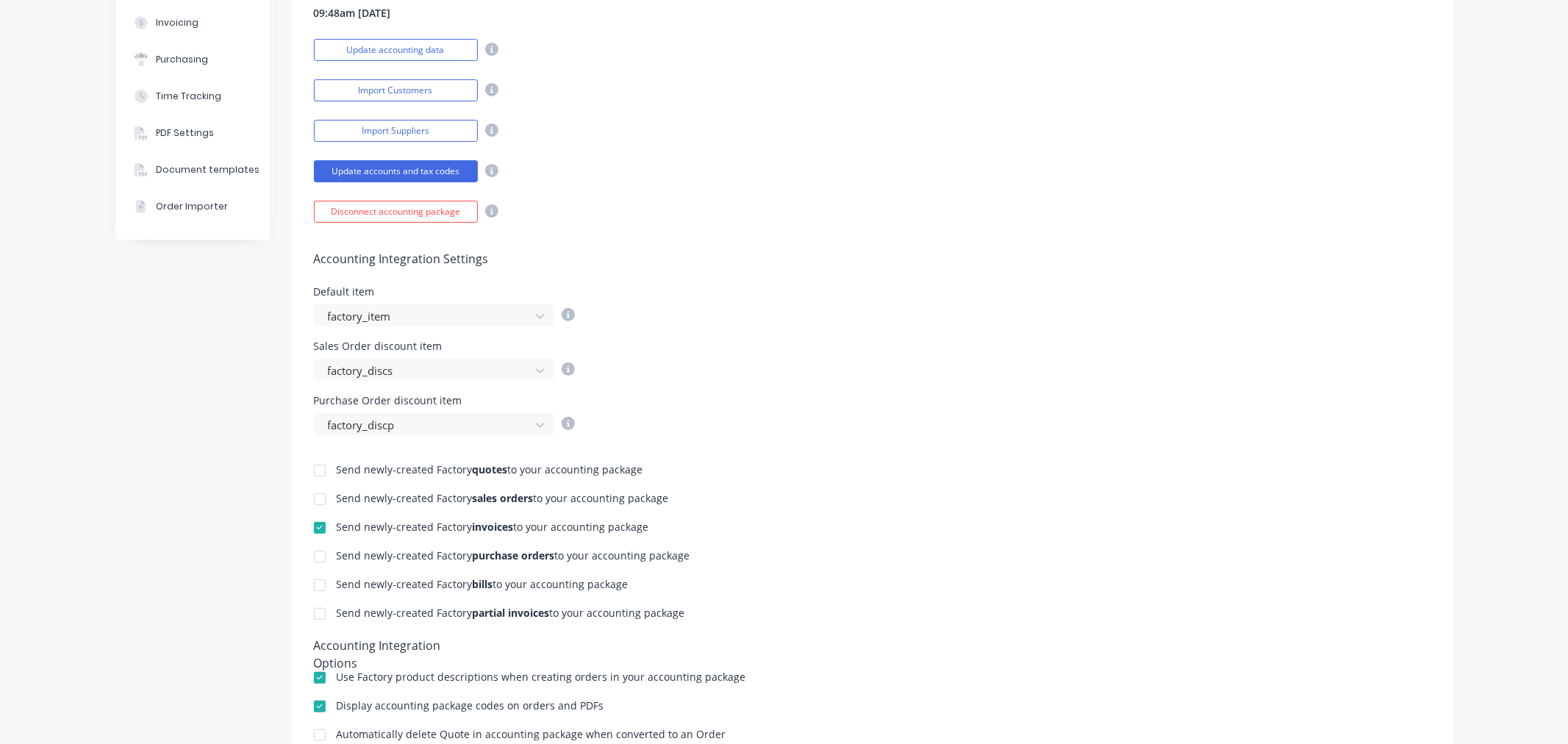
click at [314, 528] on div at bounding box center [319, 528] width 29 height 29
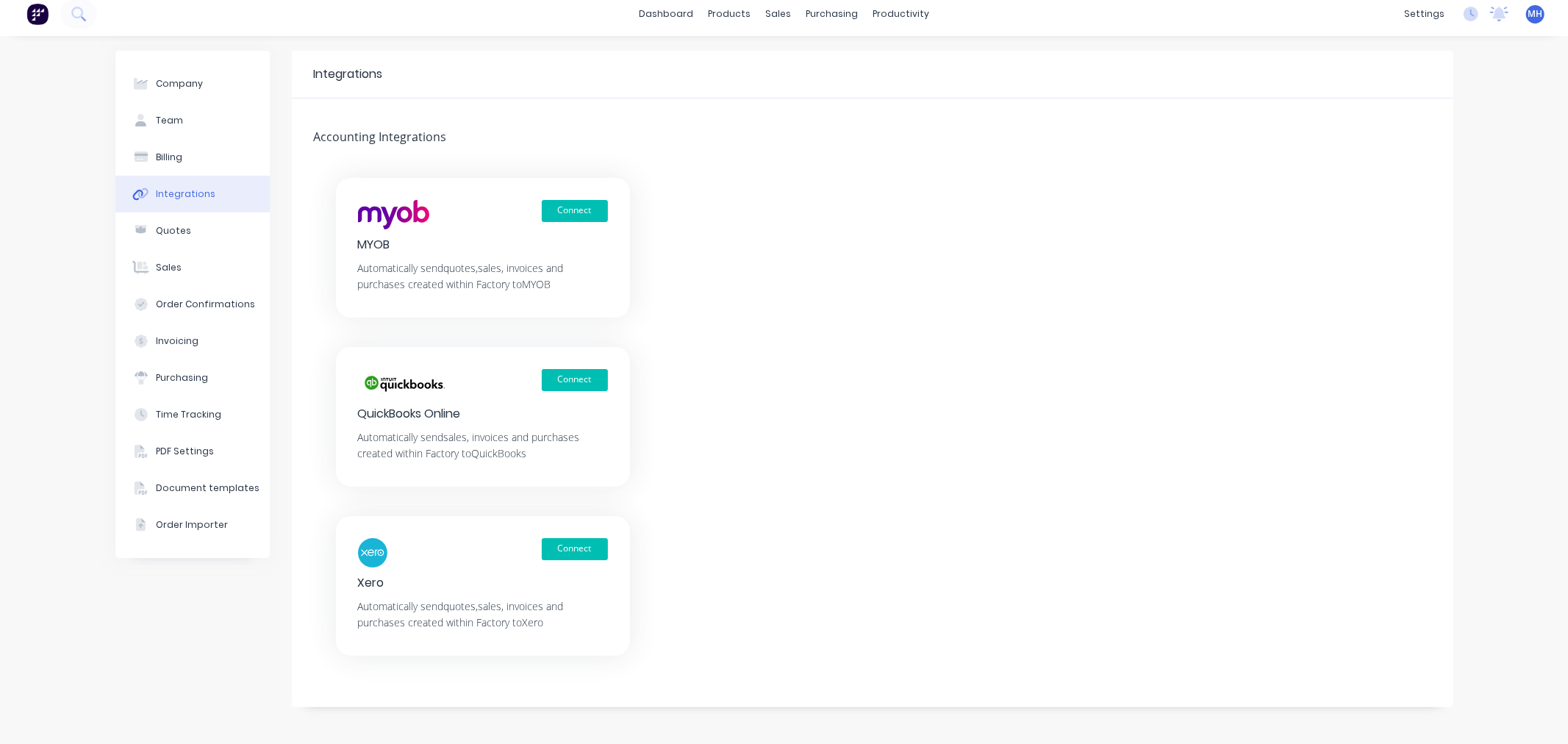
scroll to position [8, 0]
click at [576, 547] on button "Connect" at bounding box center [574, 549] width 66 height 22
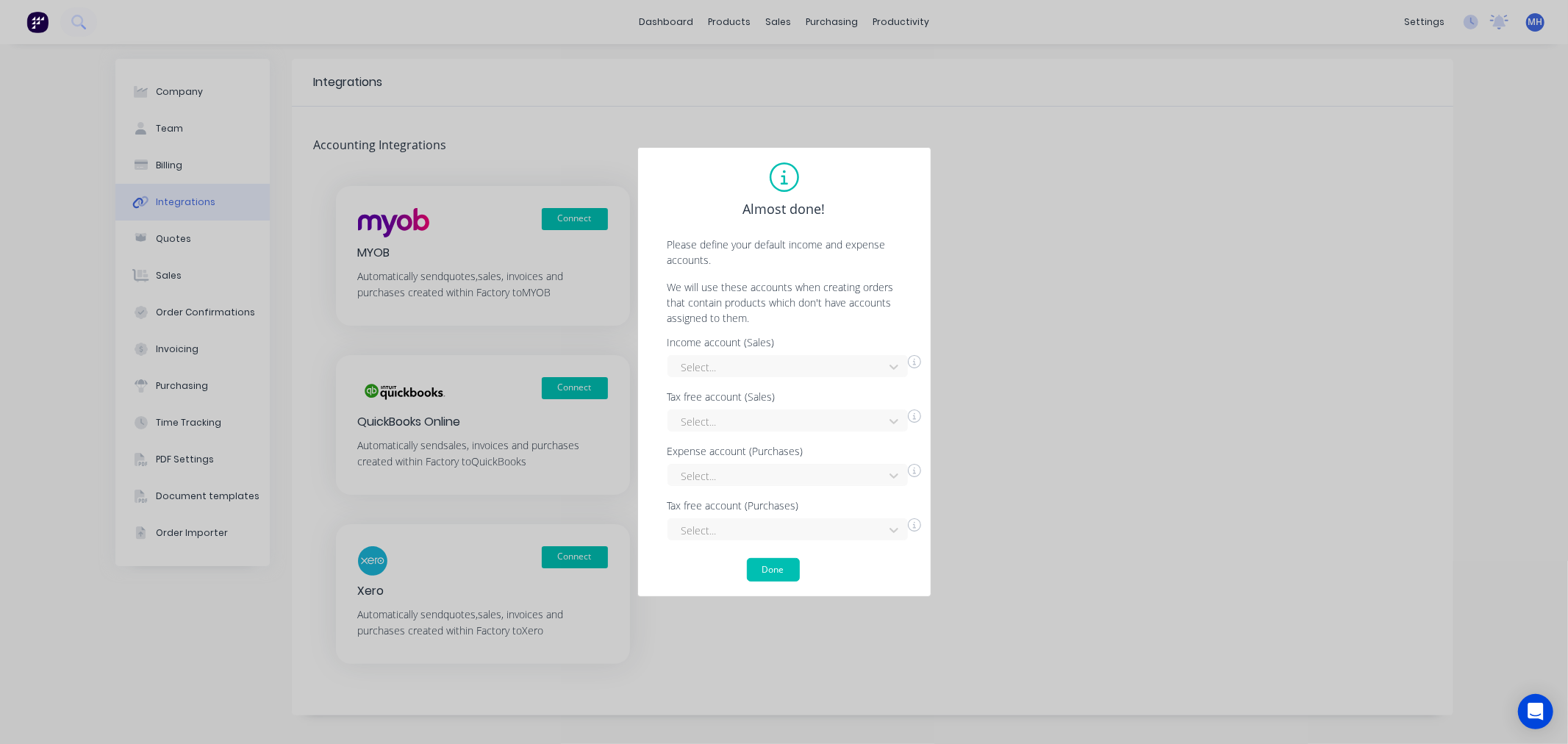
click at [1219, 233] on div "Almost done! Please define your default income and expense accounts. We will us…" at bounding box center [784, 372] width 1568 height 744
click at [1222, 233] on div "Almost done! Please define your default income and expense accounts. We will us…" at bounding box center [784, 372] width 1568 height 744
click at [1210, 250] on div "Almost done! Please define your default income and expense accounts. We will us…" at bounding box center [784, 372] width 1568 height 744
click at [791, 576] on button "Done" at bounding box center [773, 569] width 53 height 23
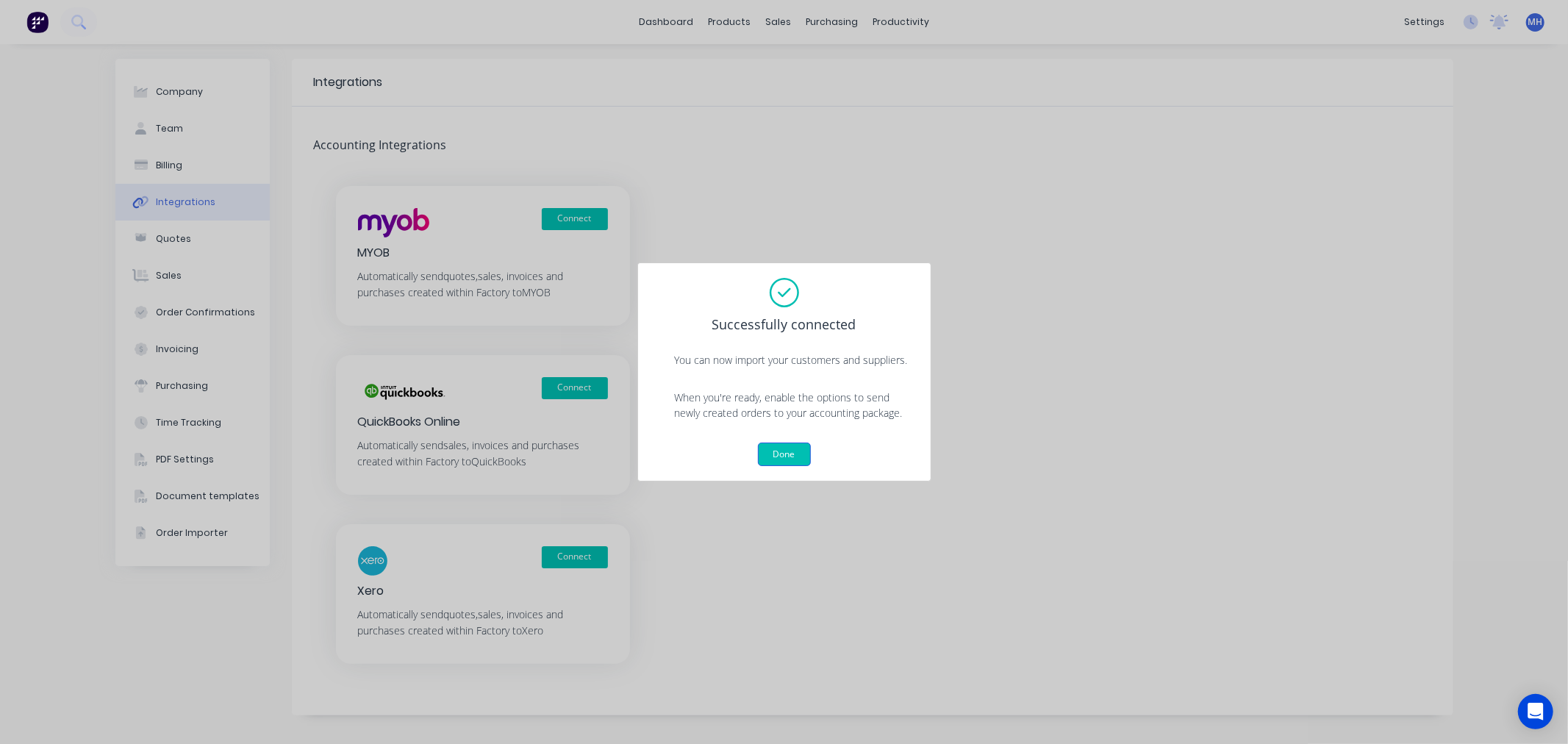
click at [781, 445] on button "Done" at bounding box center [784, 454] width 53 height 23
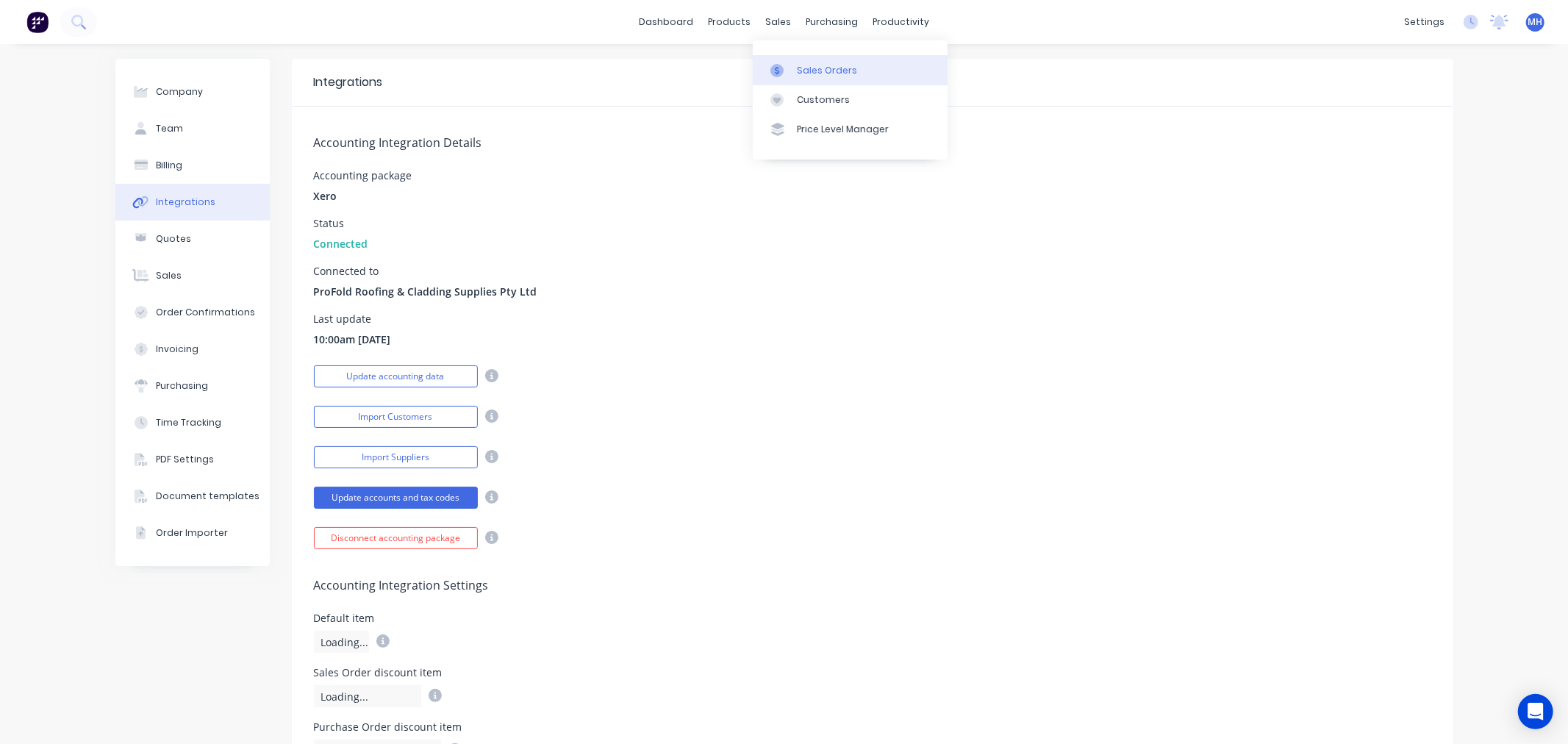
click at [808, 64] on div "Sales Orders" at bounding box center [827, 71] width 60 height 14
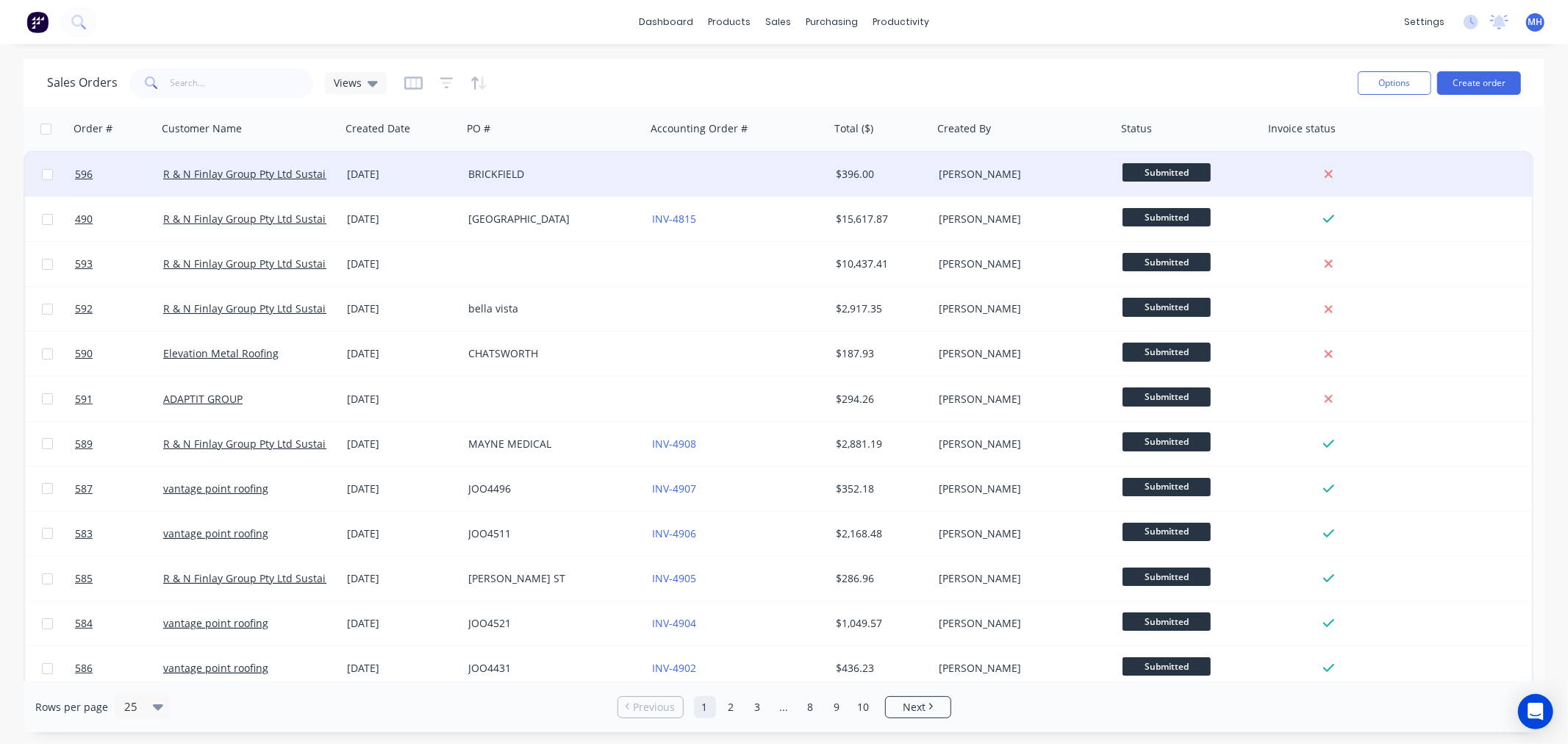
click at [717, 165] on div at bounding box center [737, 174] width 183 height 44
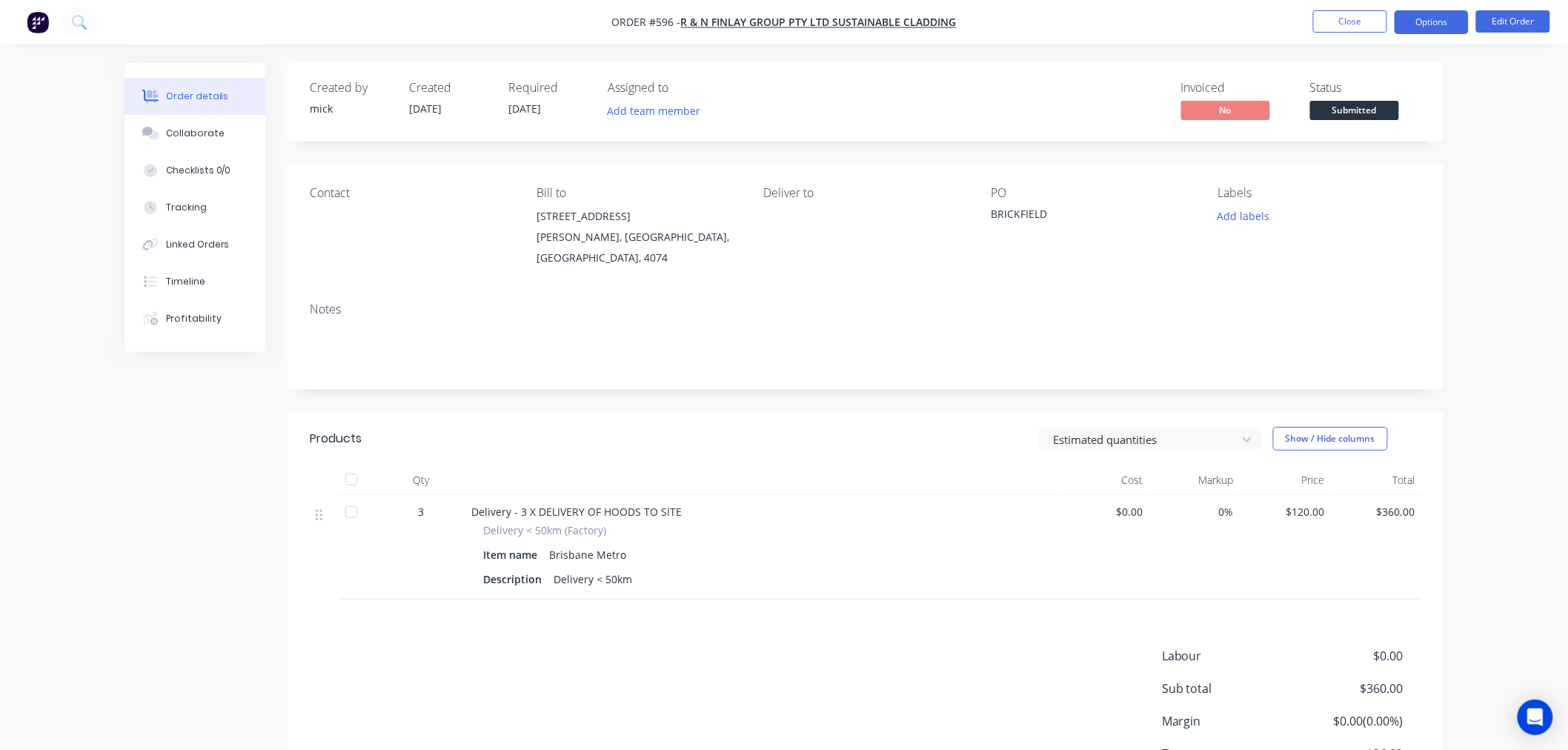
click at [1431, 17] on button "Options" at bounding box center [1432, 22] width 74 height 23
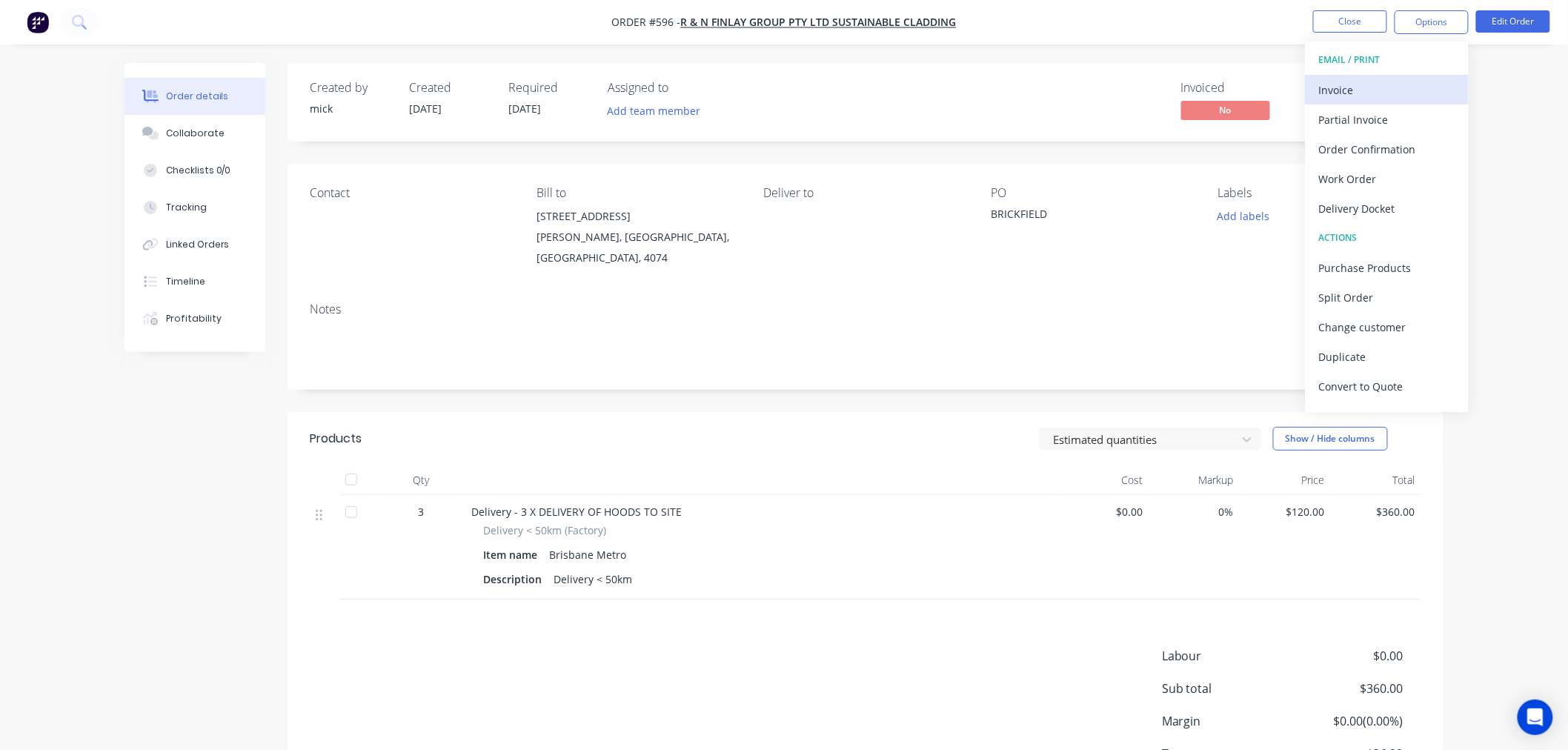
click at [1329, 81] on div "Invoice" at bounding box center [1387, 90] width 136 height 22
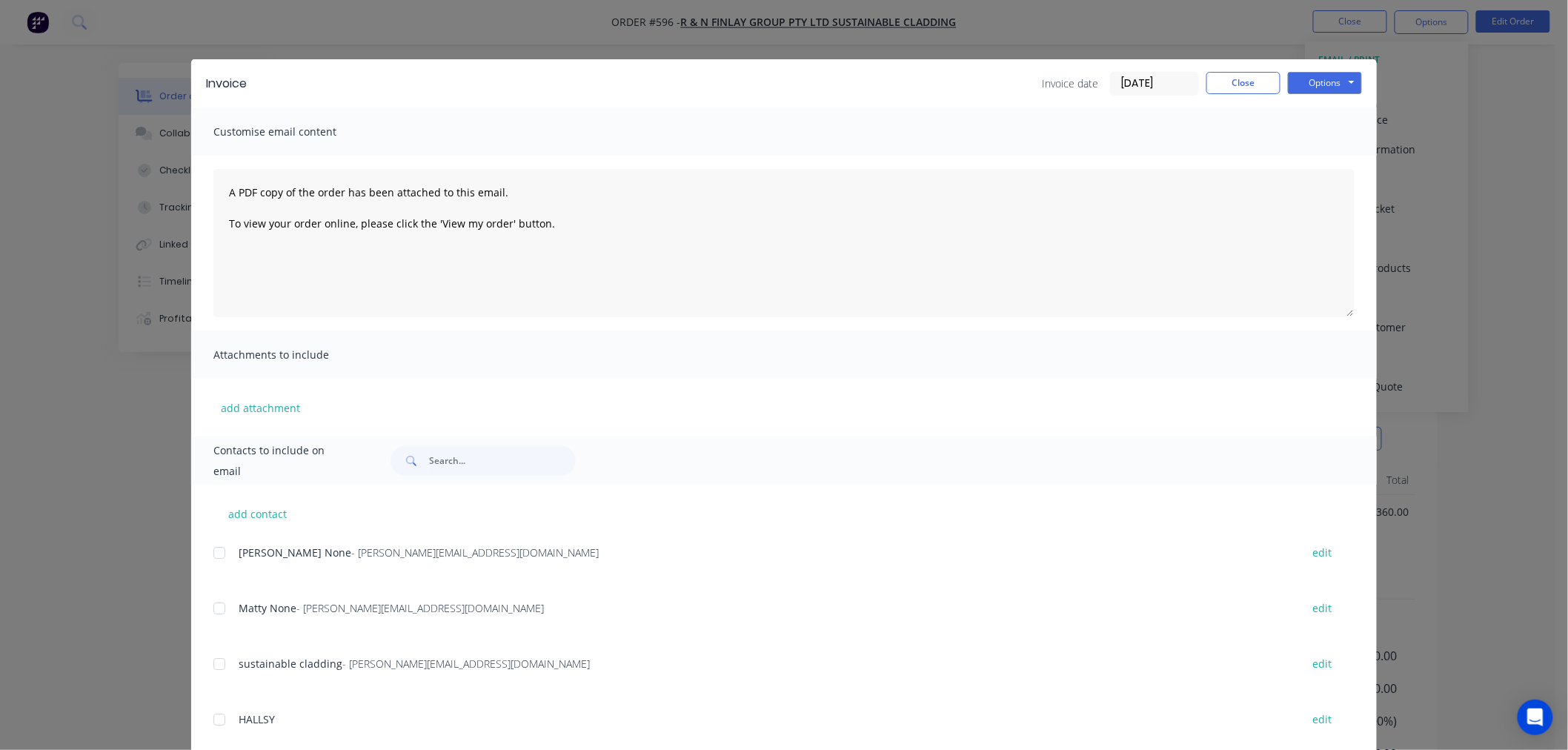
click at [210, 552] on div at bounding box center [219, 552] width 29 height 29
click at [212, 605] on div at bounding box center [219, 608] width 29 height 29
click at [1289, 78] on button "Options" at bounding box center [1325, 82] width 74 height 22
click at [1308, 152] on button "Email" at bounding box center [1335, 157] width 95 height 24
click at [1233, 80] on button "Close" at bounding box center [1243, 82] width 74 height 22
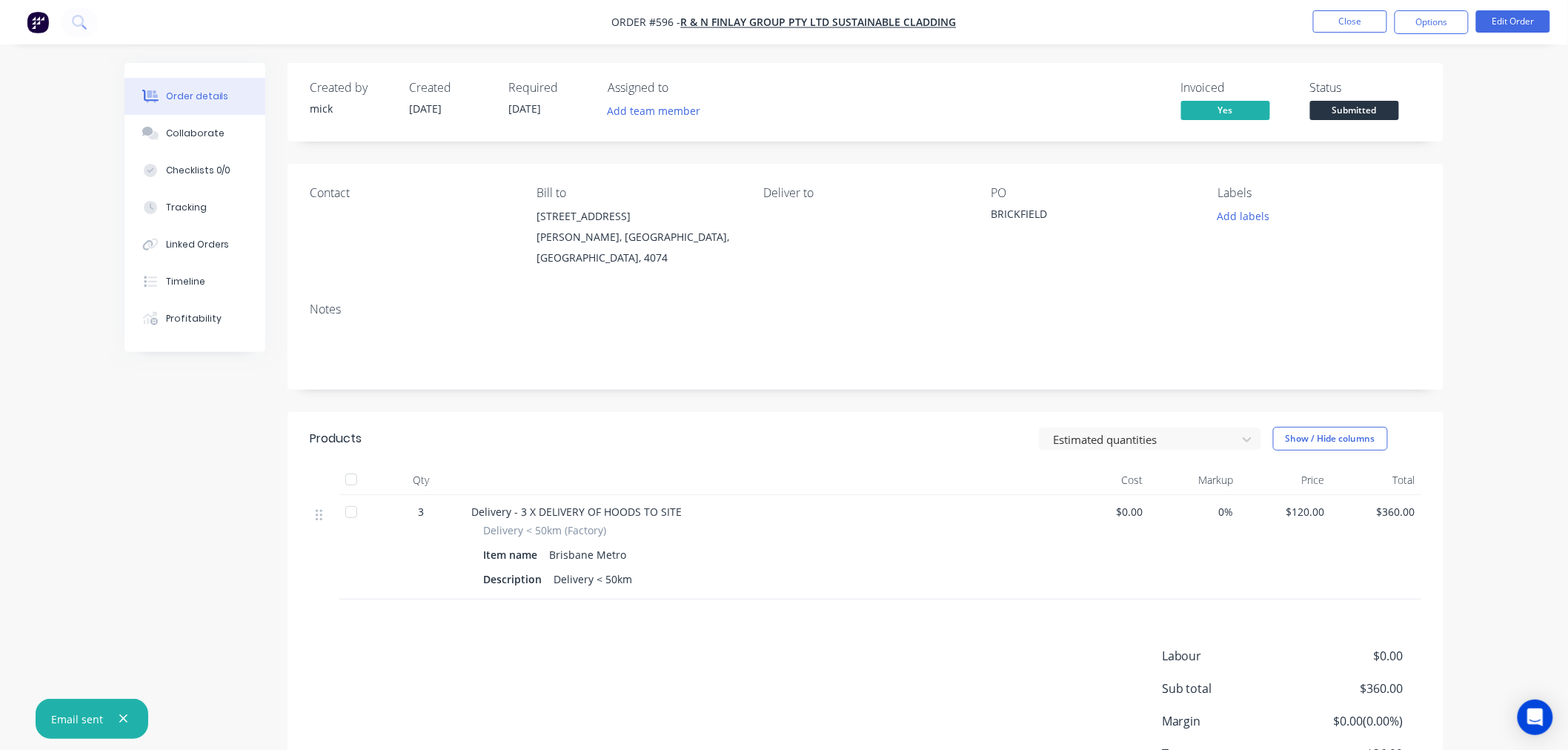
click at [41, 26] on img "button" at bounding box center [37, 22] width 22 height 22
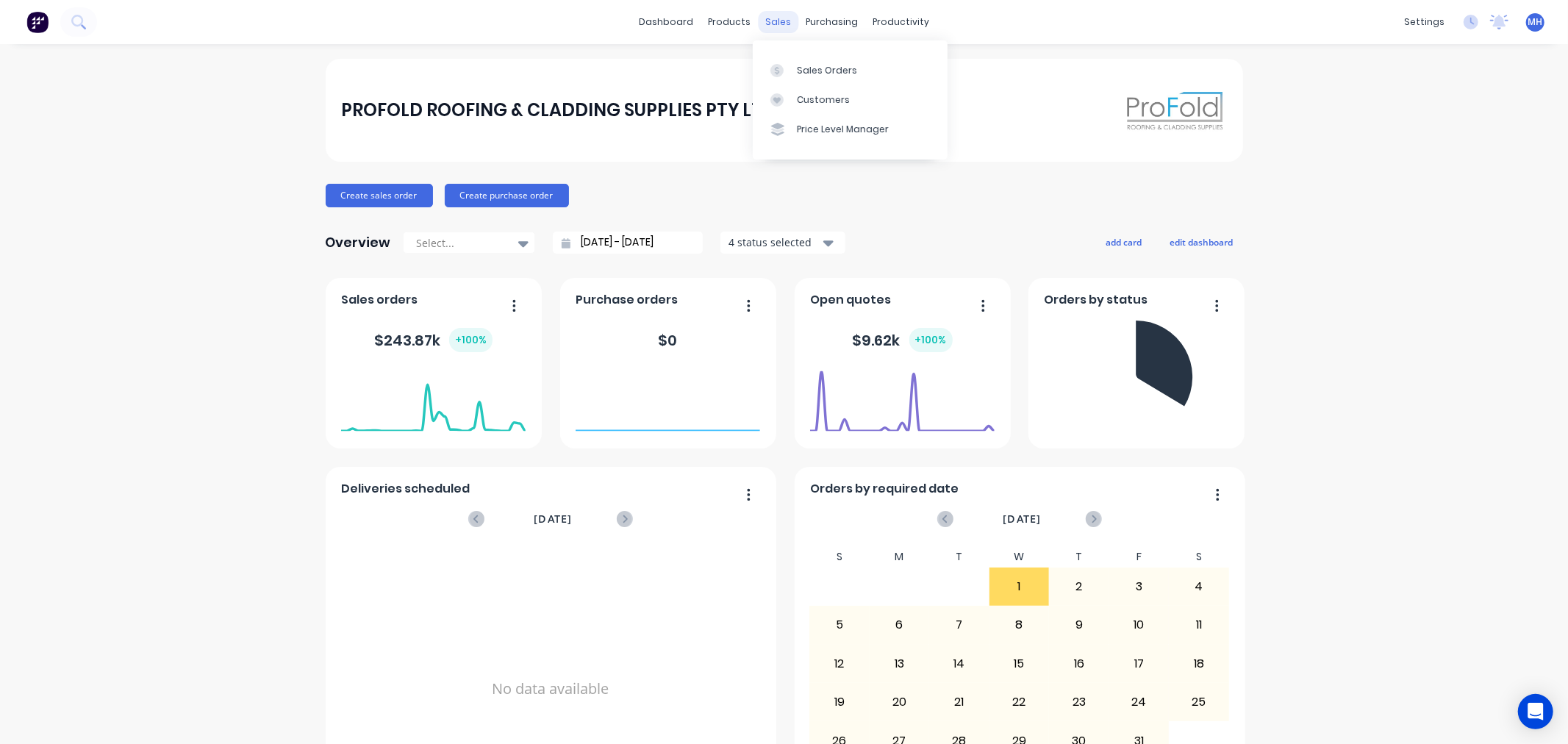
click at [775, 20] on div "sales" at bounding box center [778, 21] width 41 height 22
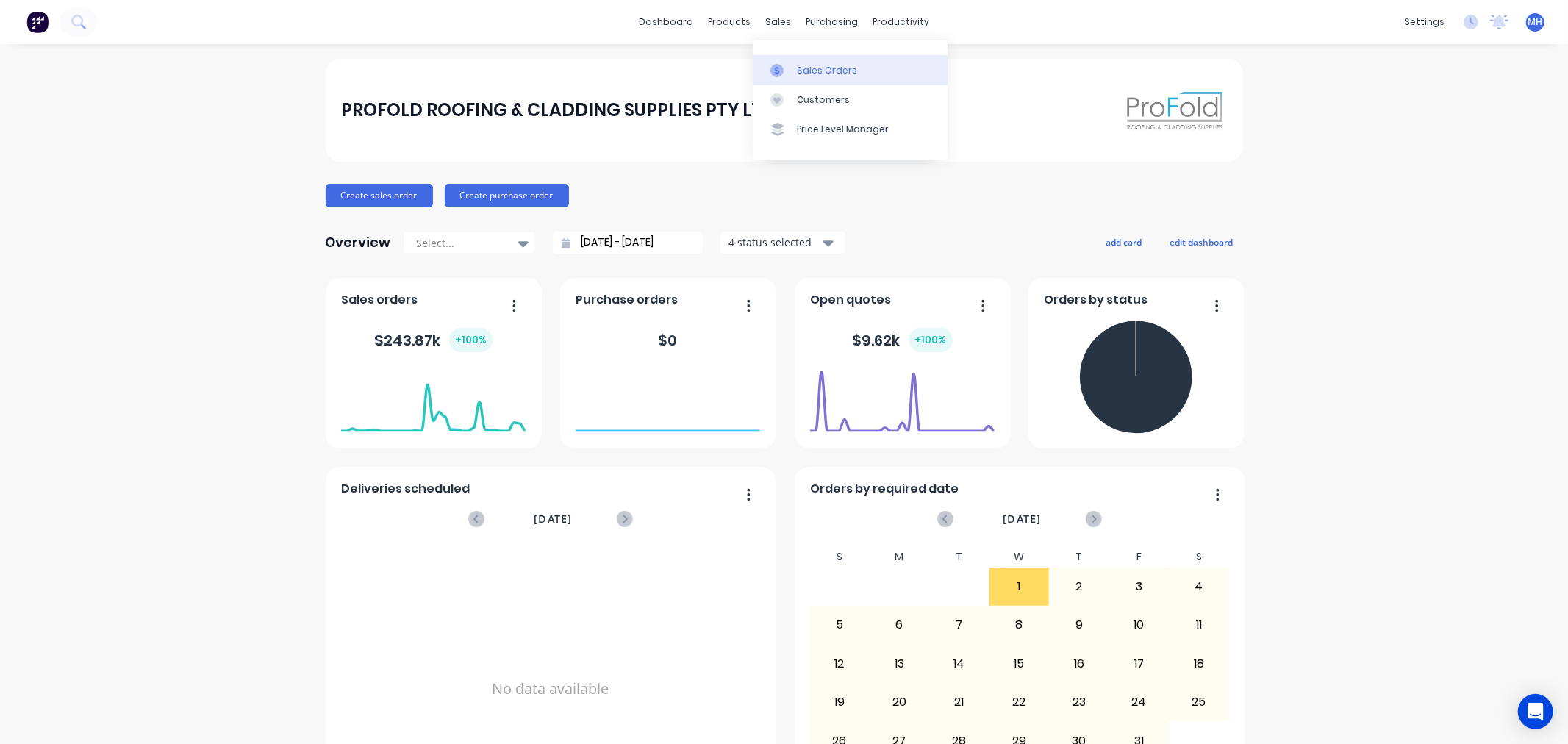
click at [820, 72] on div "Sales Orders" at bounding box center [827, 71] width 60 height 14
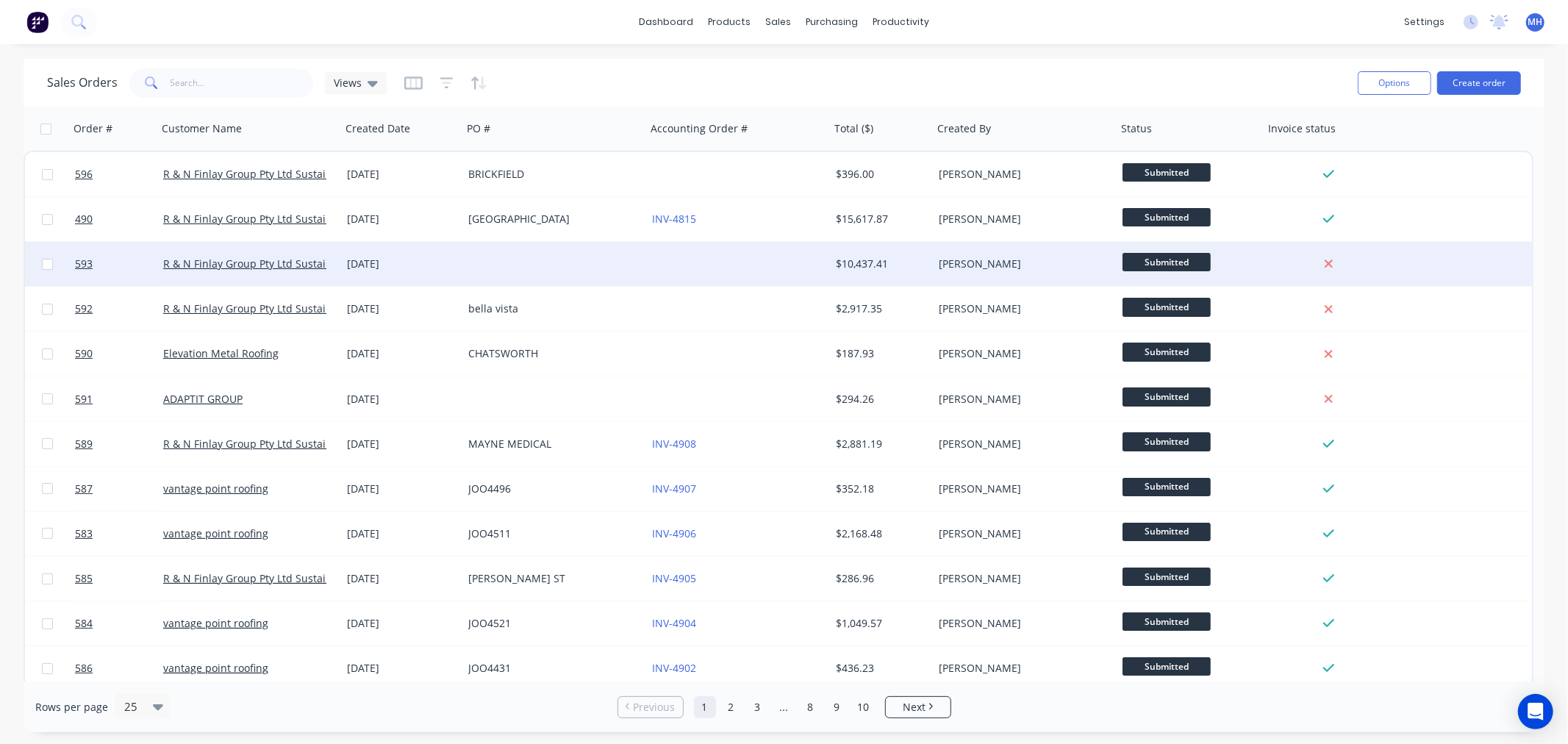
click at [578, 265] on div at bounding box center [554, 263] width 183 height 44
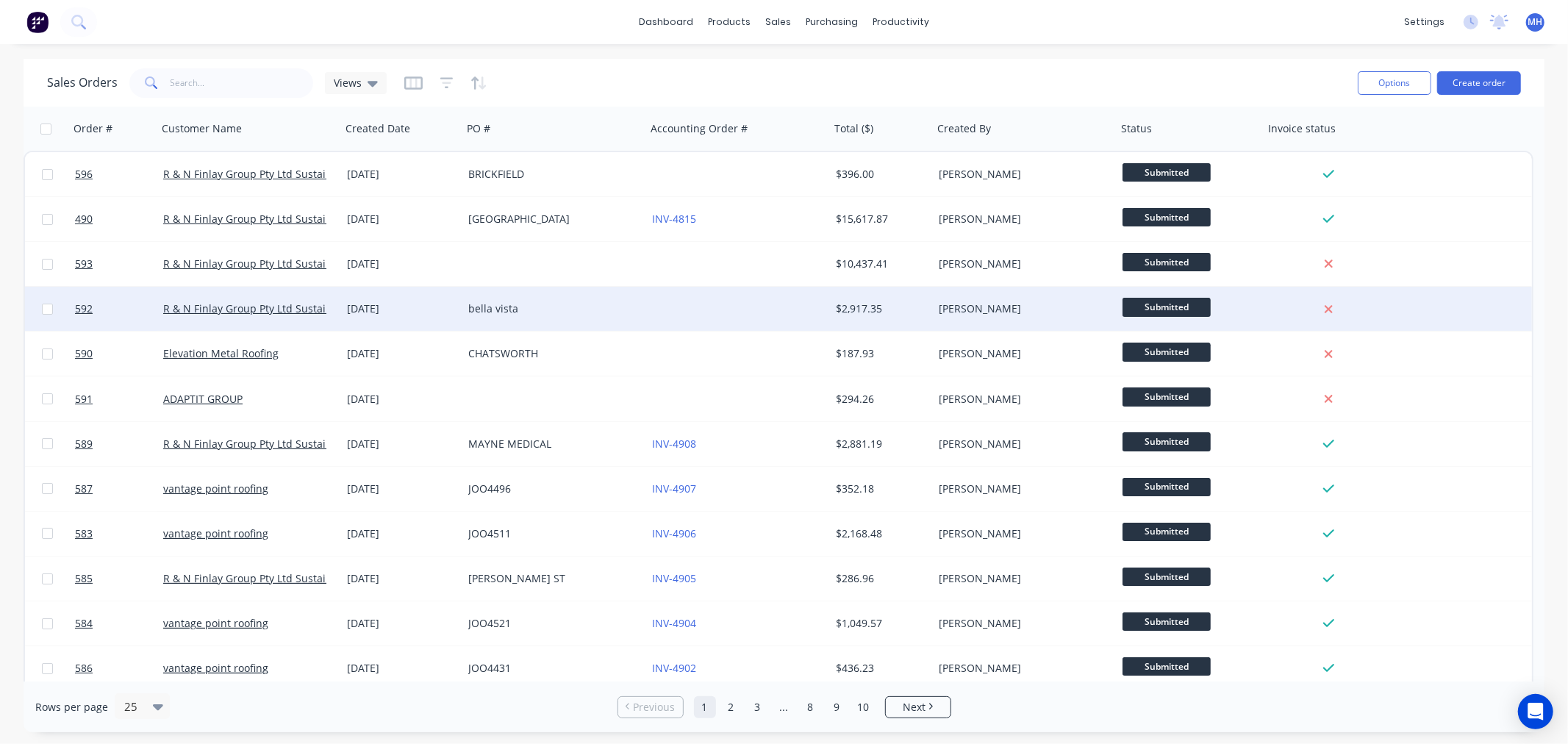
click at [593, 314] on div "bella vista" at bounding box center [550, 308] width 163 height 15
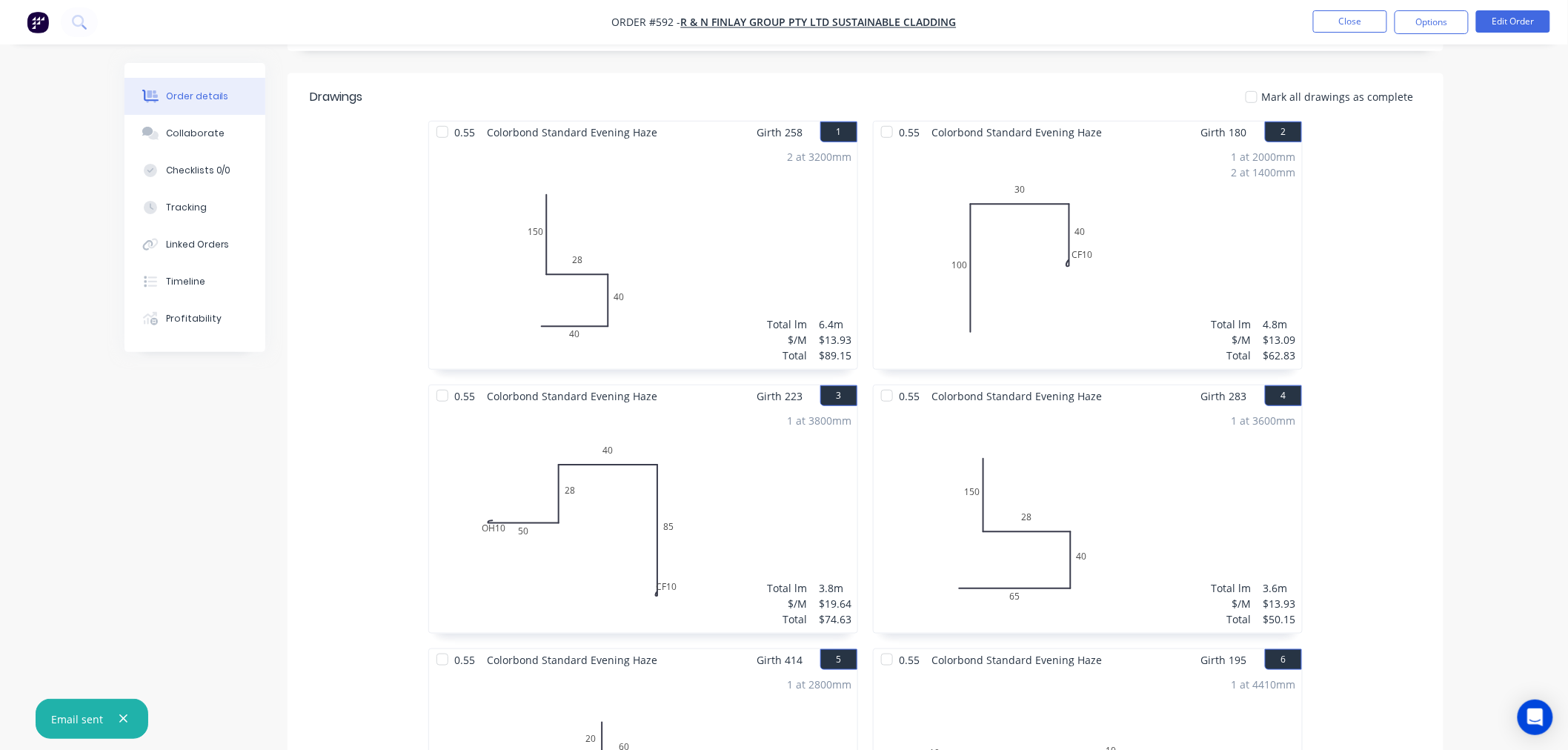
scroll to position [246, 0]
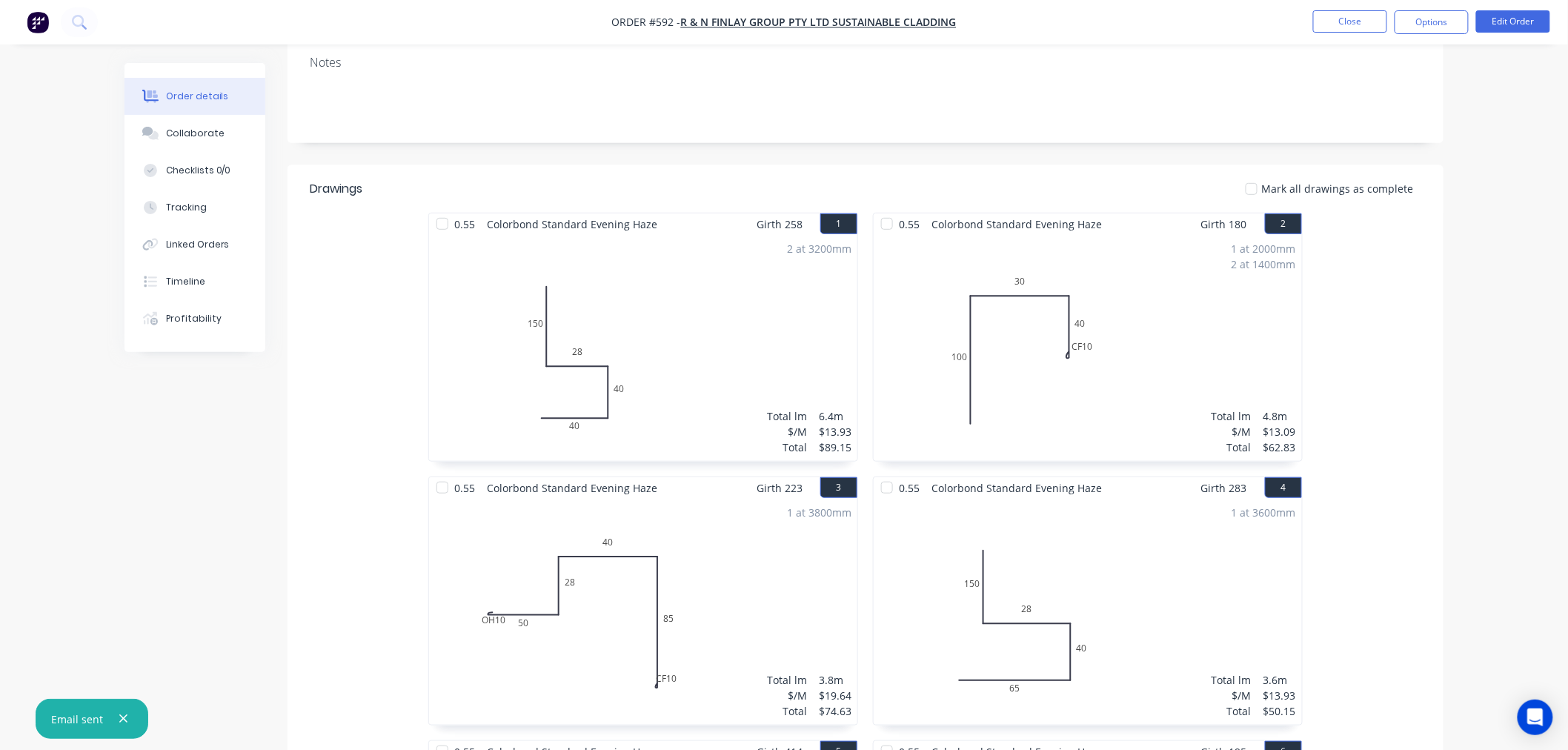
click at [1446, 35] on nav "Order #592 - R & N Finlay Group Pty Ltd Sustainable Cladding Close Options Edit…" at bounding box center [784, 22] width 1568 height 44
click at [1446, 24] on button "Options" at bounding box center [1432, 22] width 74 height 23
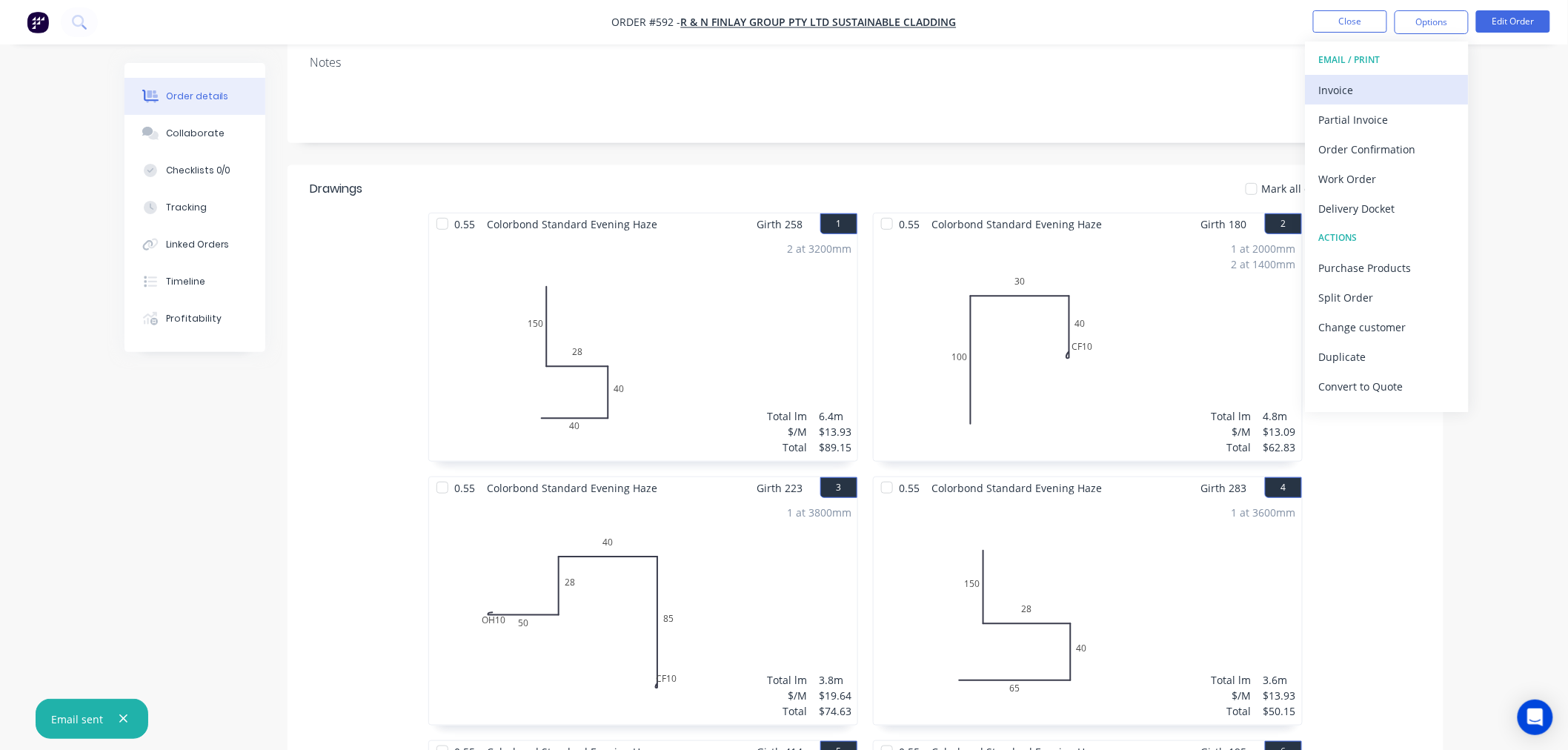
click at [1372, 83] on div "Invoice" at bounding box center [1387, 90] width 136 height 22
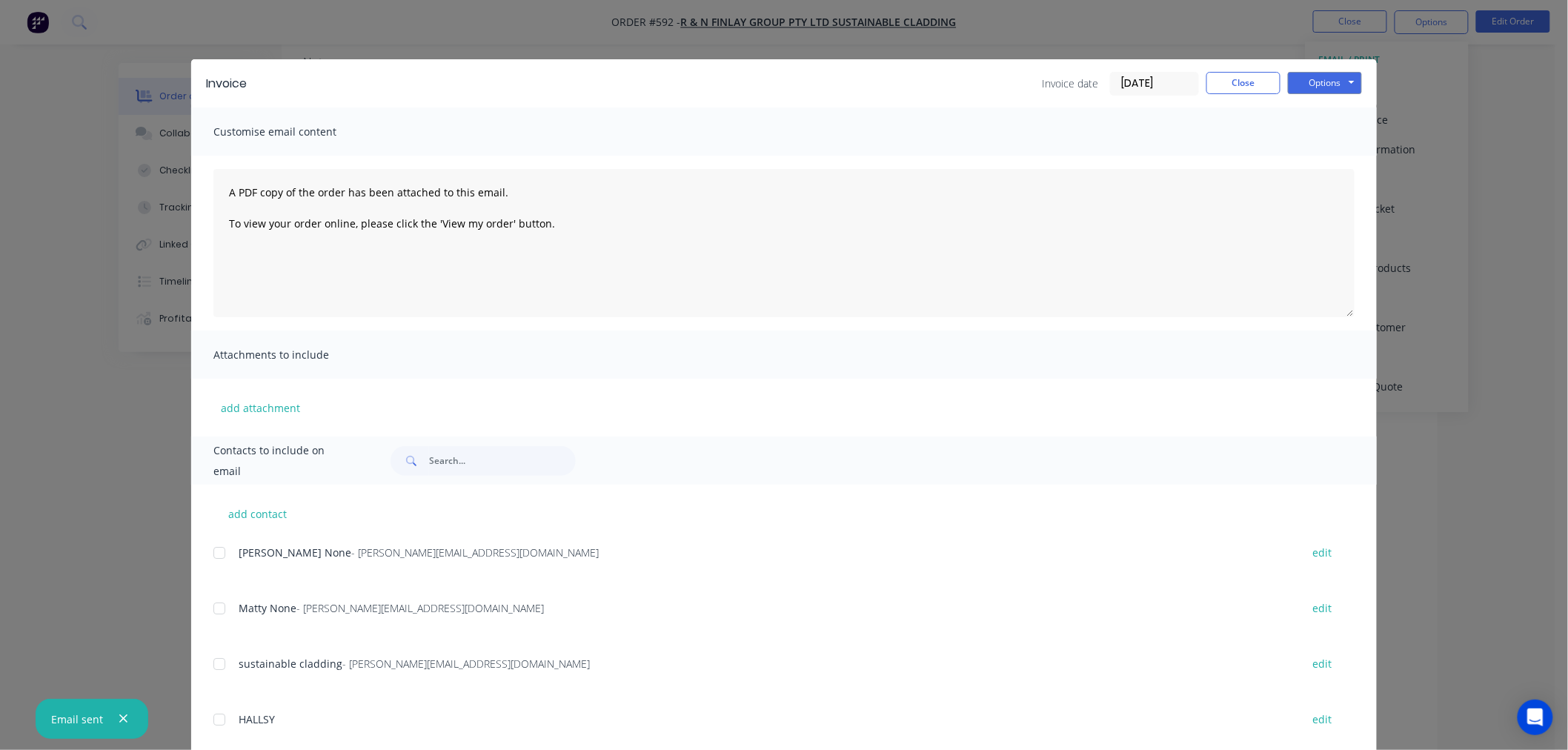
click at [212, 546] on div at bounding box center [219, 552] width 29 height 29
click at [212, 608] on div at bounding box center [219, 608] width 29 height 29
click at [1321, 75] on button "Options" at bounding box center [1325, 82] width 74 height 22
click at [1295, 154] on button "Email" at bounding box center [1335, 157] width 95 height 24
